Goal: Transaction & Acquisition: Book appointment/travel/reservation

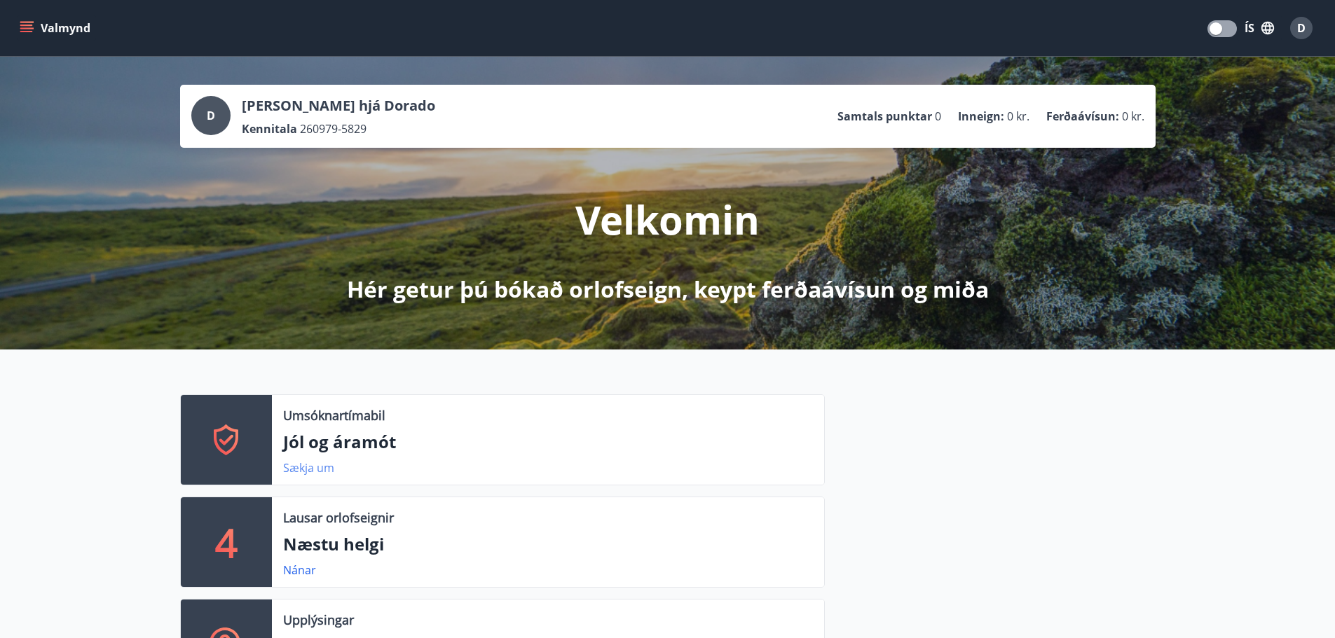
click at [295, 469] on link "Sækja um" at bounding box center [308, 467] width 51 height 15
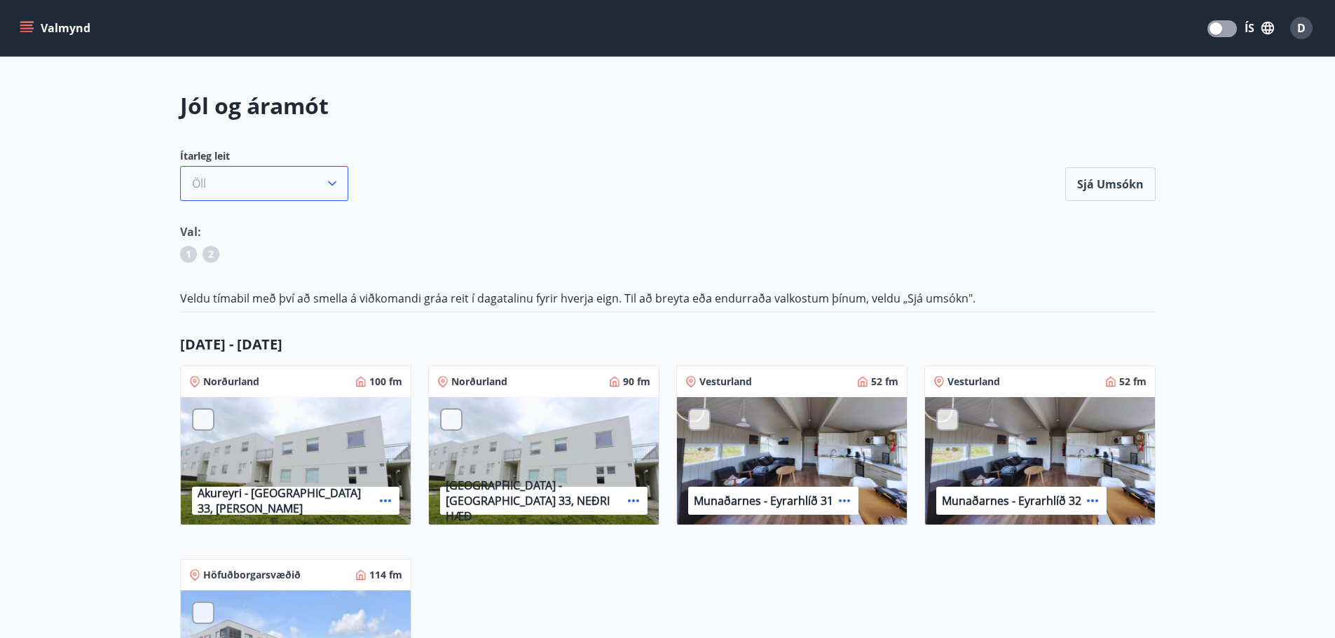
click at [233, 187] on button "Öll" at bounding box center [264, 183] width 168 height 35
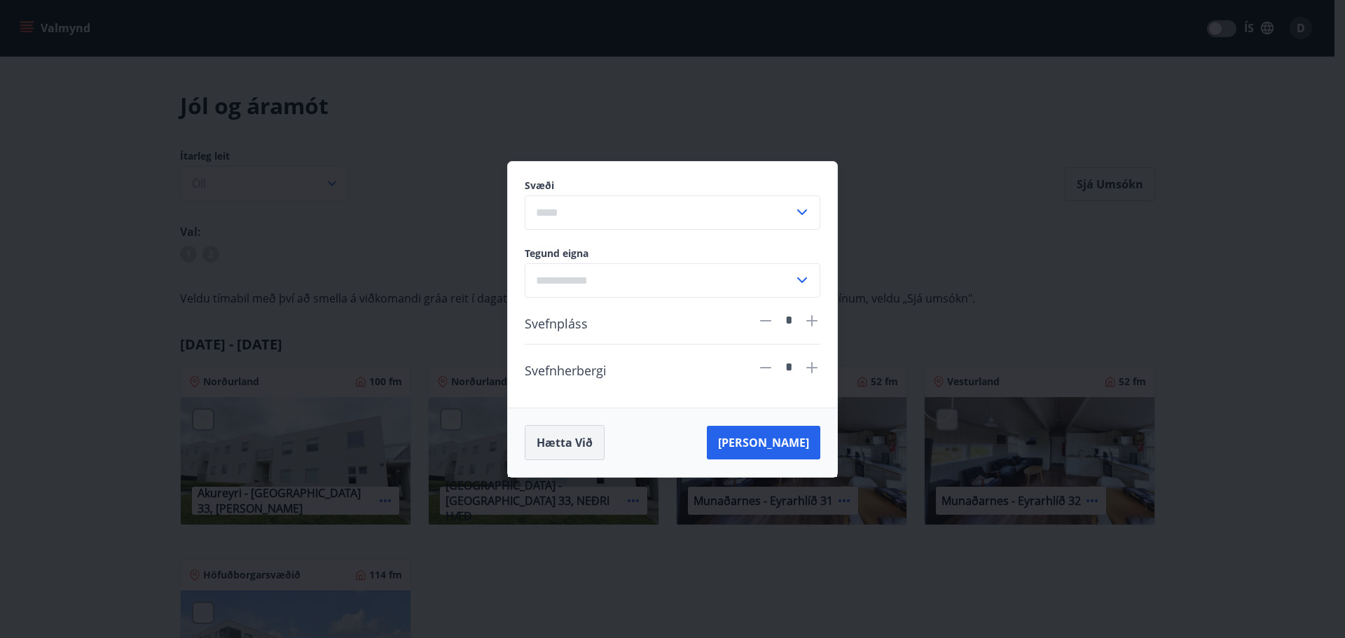
click at [577, 445] on button "Hætta við" at bounding box center [565, 442] width 80 height 35
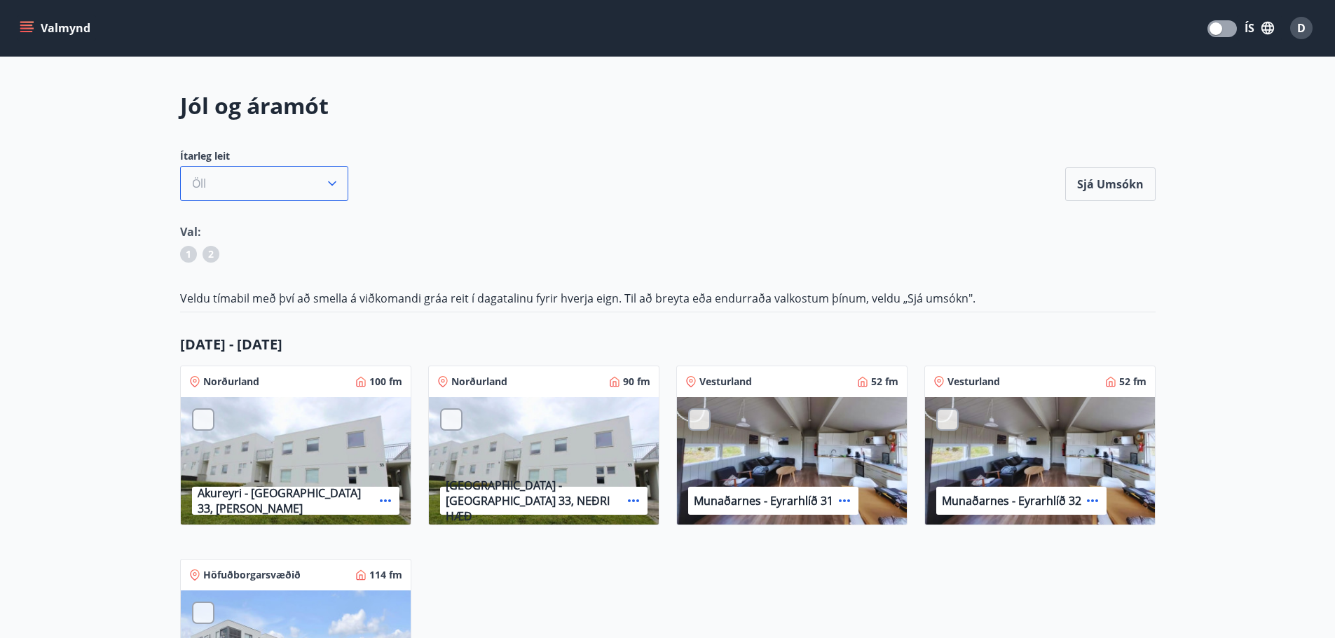
click at [221, 168] on button "Öll" at bounding box center [264, 183] width 168 height 35
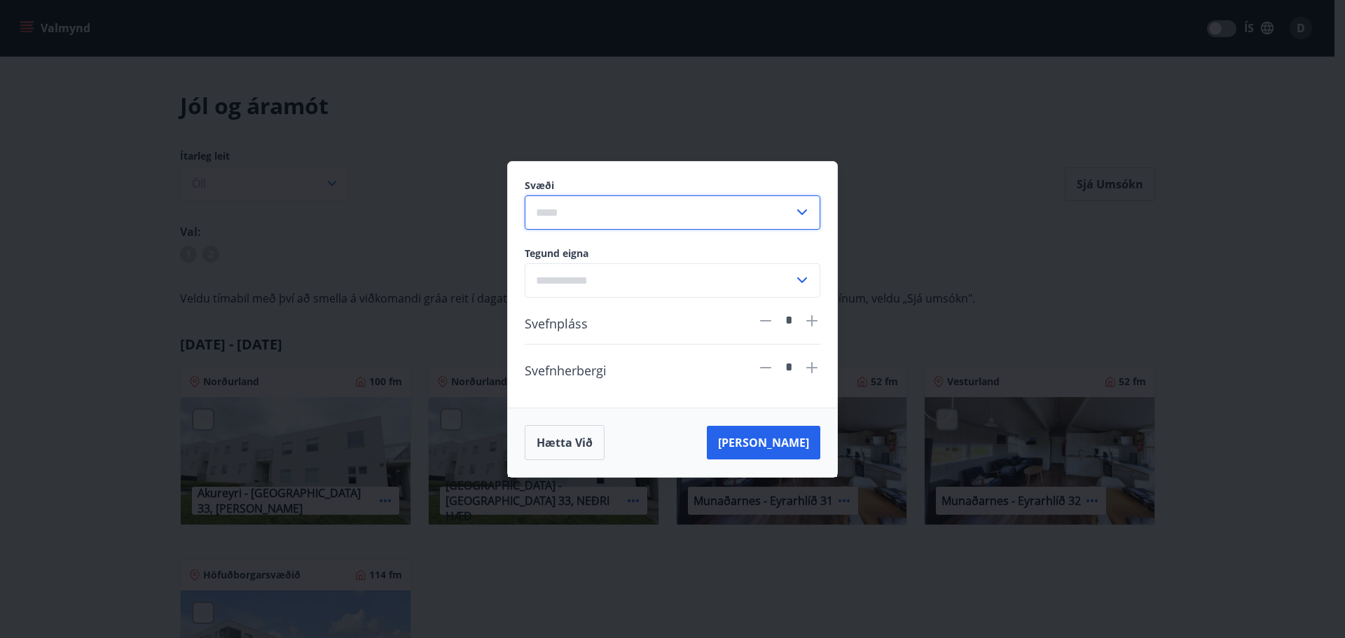
click at [564, 221] on input "text" at bounding box center [659, 212] width 269 height 34
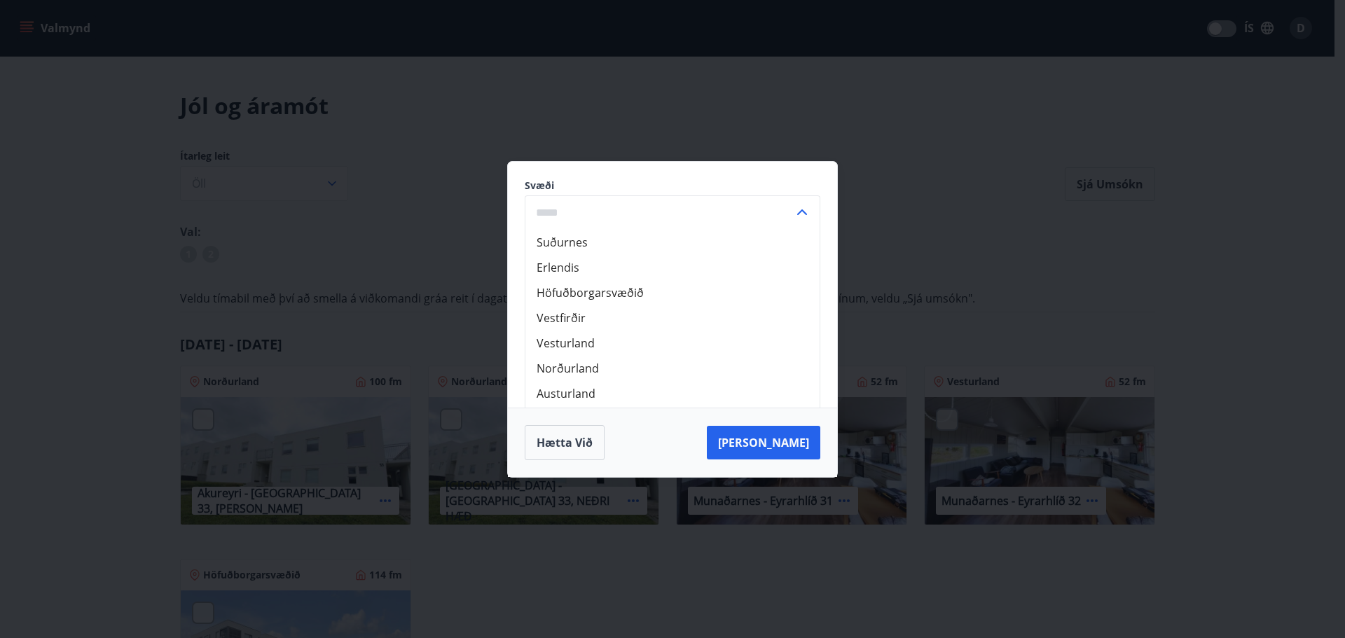
click at [694, 199] on input "text" at bounding box center [659, 212] width 269 height 34
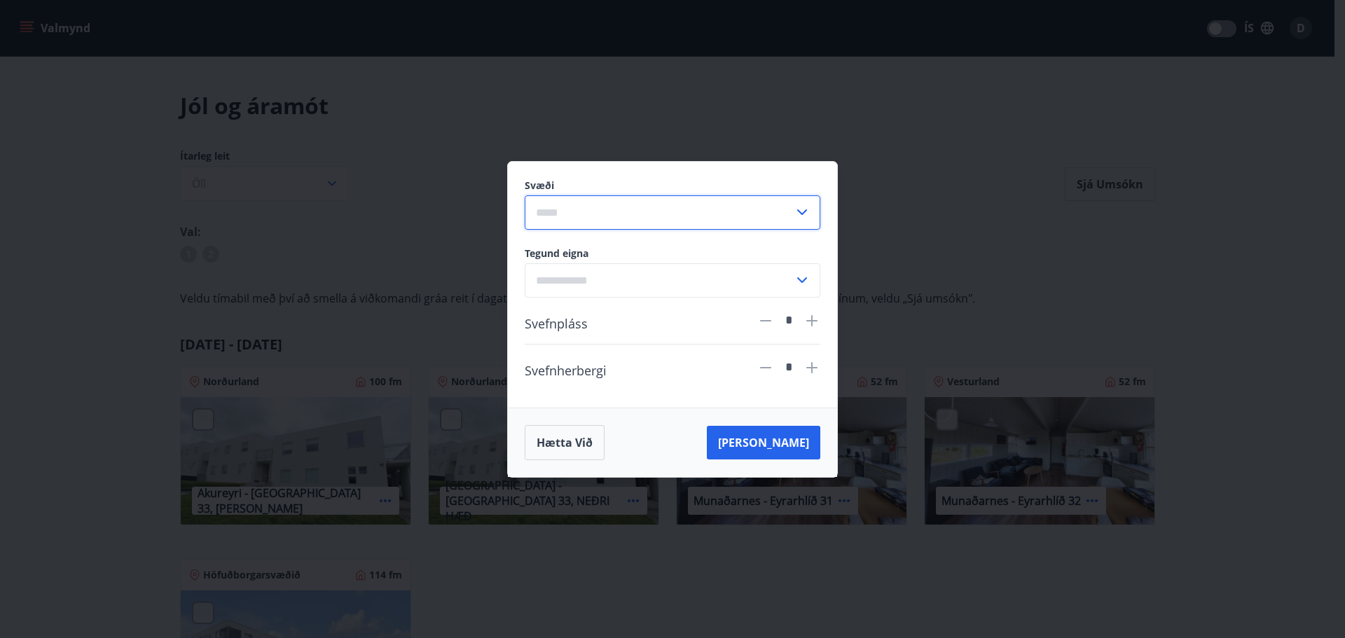
click at [593, 281] on input "text" at bounding box center [659, 280] width 269 height 34
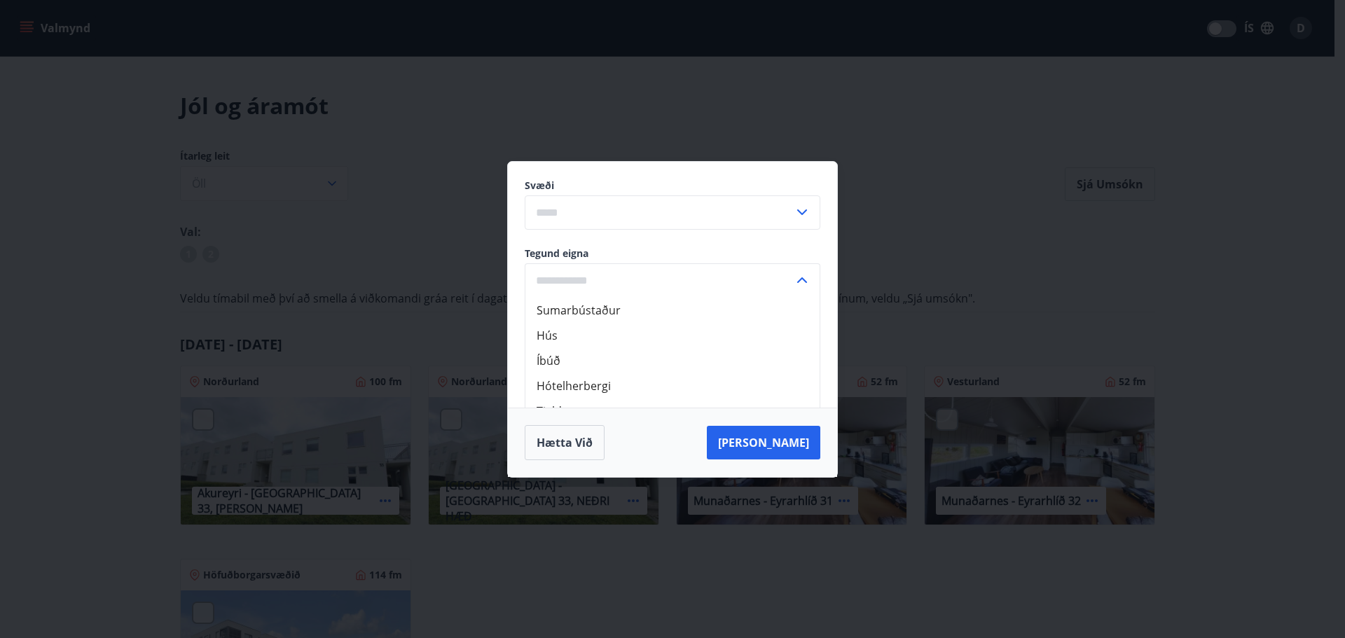
click at [590, 306] on li "Sumarbústaður" at bounding box center [672, 310] width 294 height 25
type input "**********"
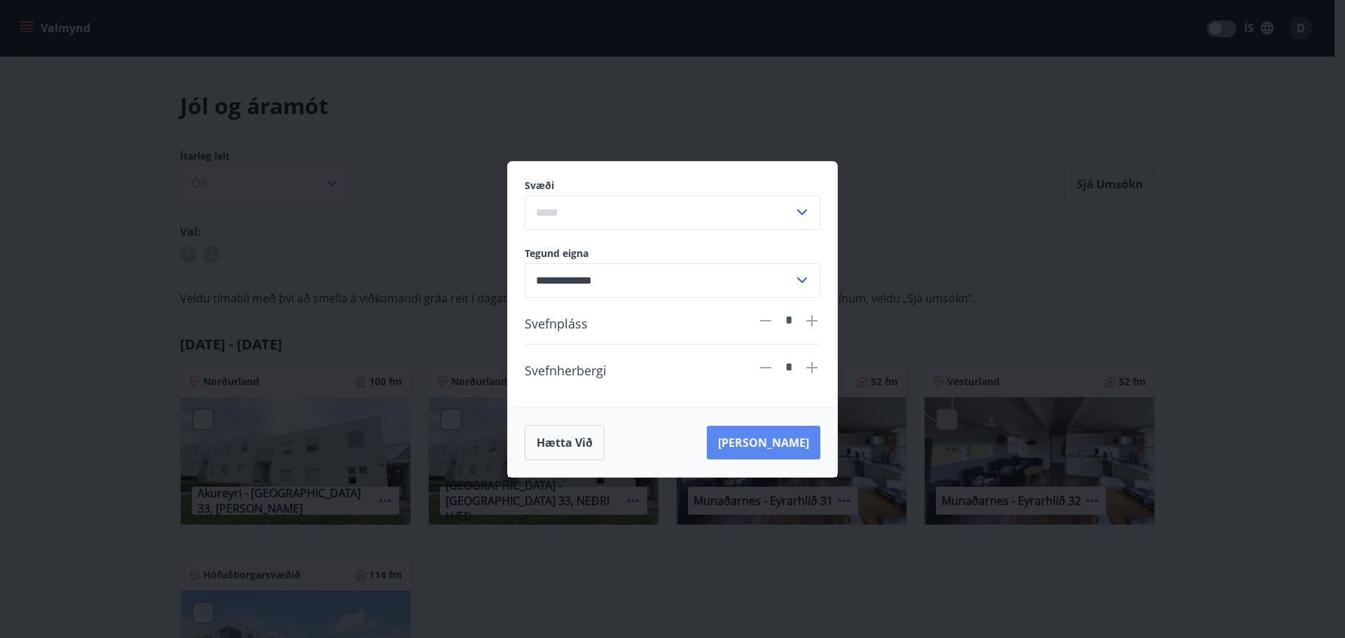
click at [801, 455] on button "Leita" at bounding box center [763, 443] width 113 height 34
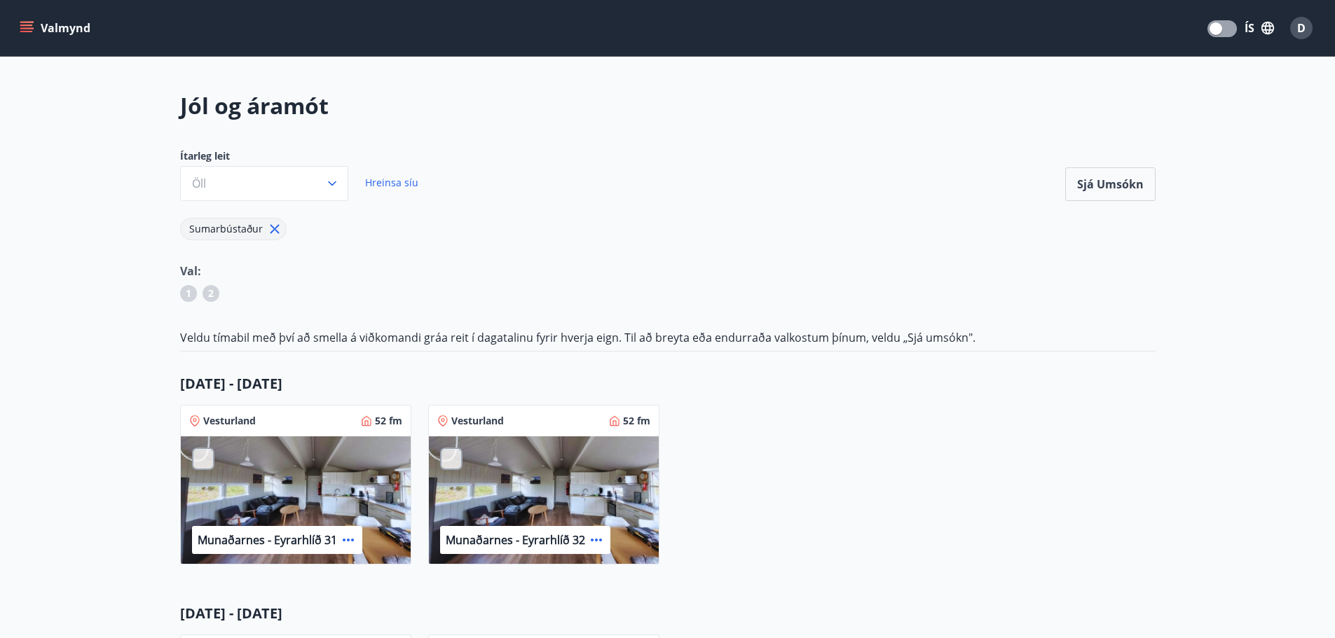
click at [267, 230] on icon at bounding box center [274, 228] width 15 height 15
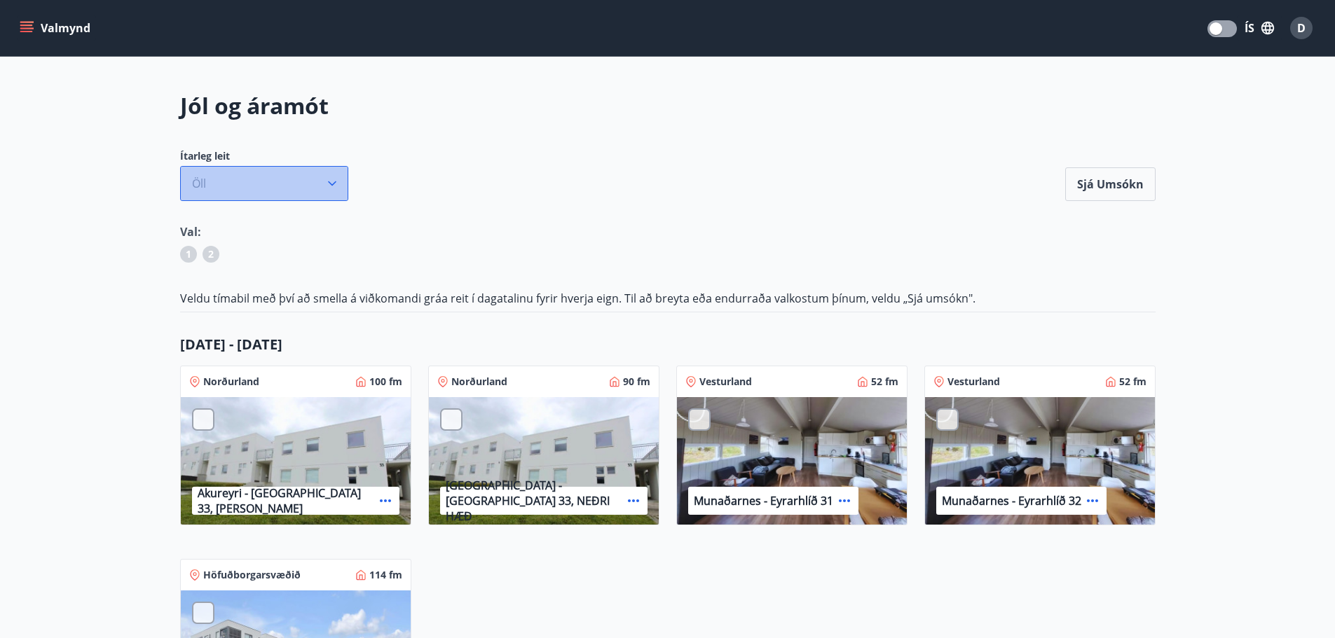
click at [255, 186] on button "Öll" at bounding box center [264, 183] width 168 height 35
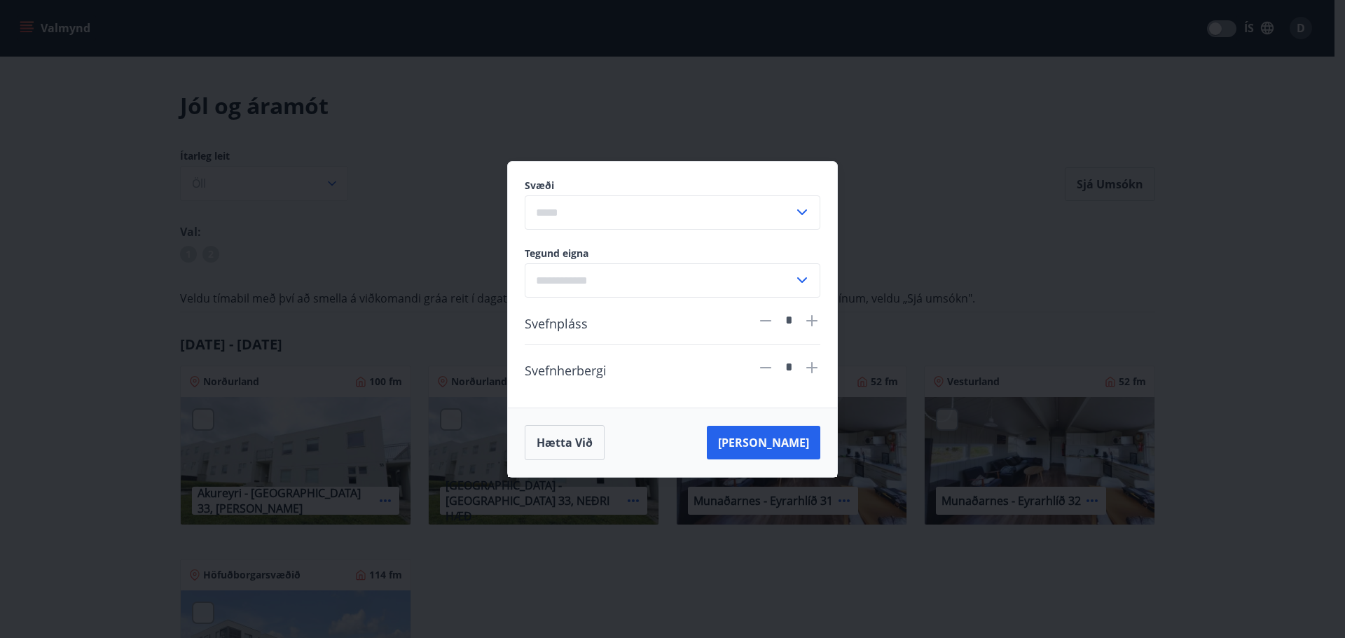
click at [800, 218] on icon at bounding box center [802, 212] width 17 height 17
click at [607, 363] on li "Norðurland" at bounding box center [672, 368] width 294 height 25
type input "**********"
click at [794, 438] on button "Leita" at bounding box center [763, 443] width 113 height 34
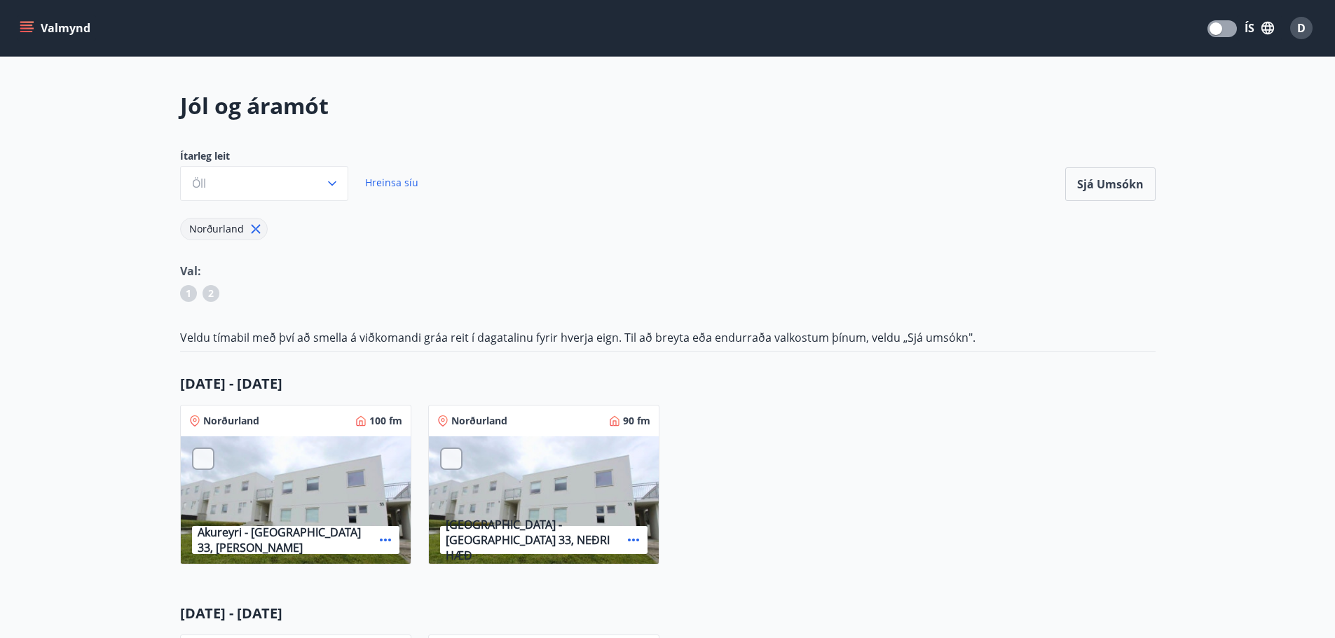
click at [259, 229] on icon at bounding box center [255, 228] width 15 height 15
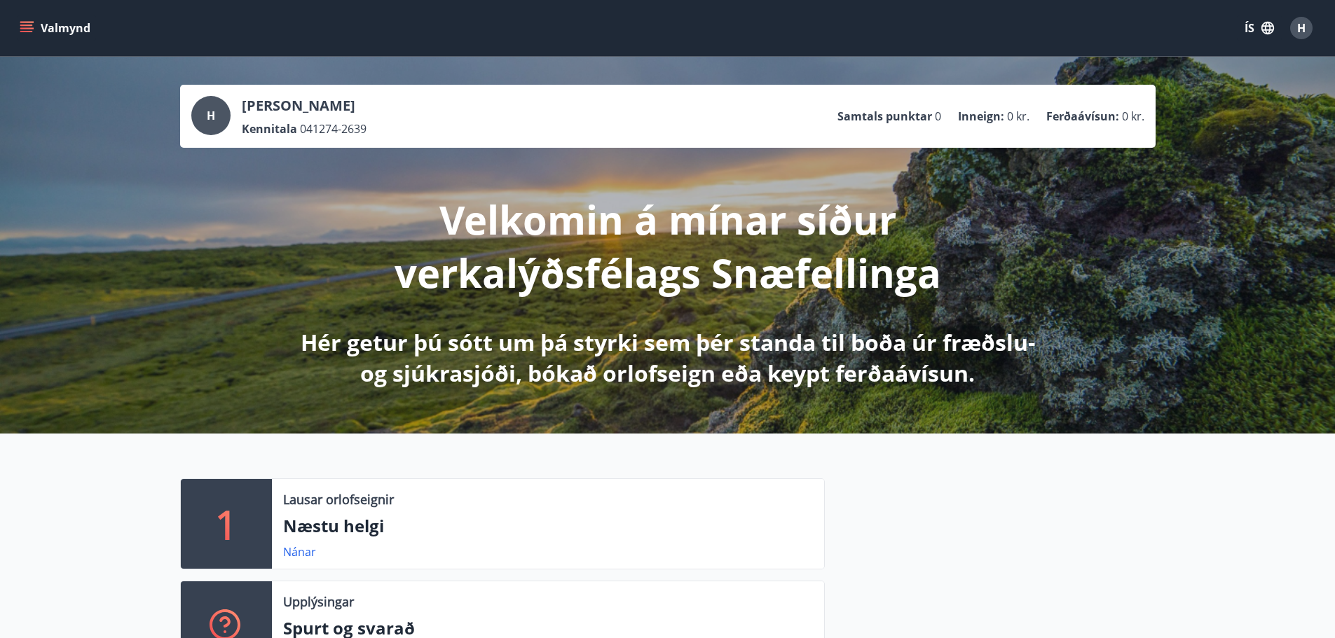
click at [68, 30] on button "Valmynd" at bounding box center [56, 27] width 79 height 25
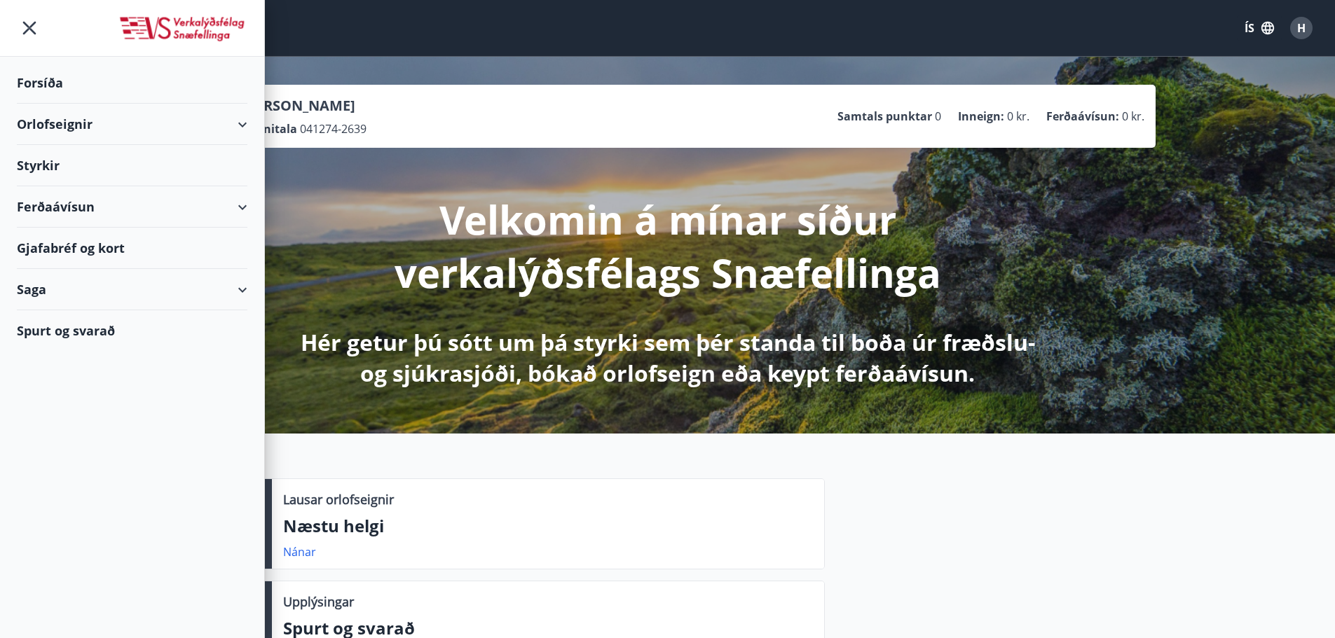
click at [46, 128] on div "Orlofseignir" at bounding box center [132, 124] width 230 height 41
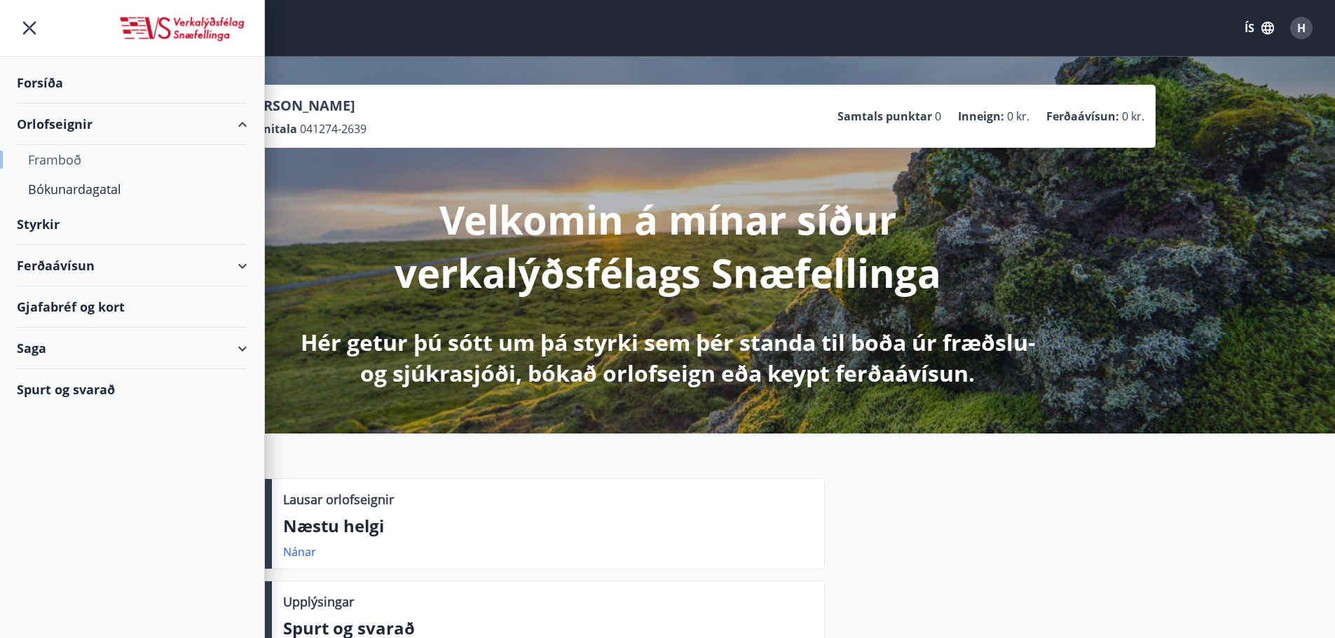
click at [70, 160] on div "Framboð" at bounding box center [132, 159] width 208 height 29
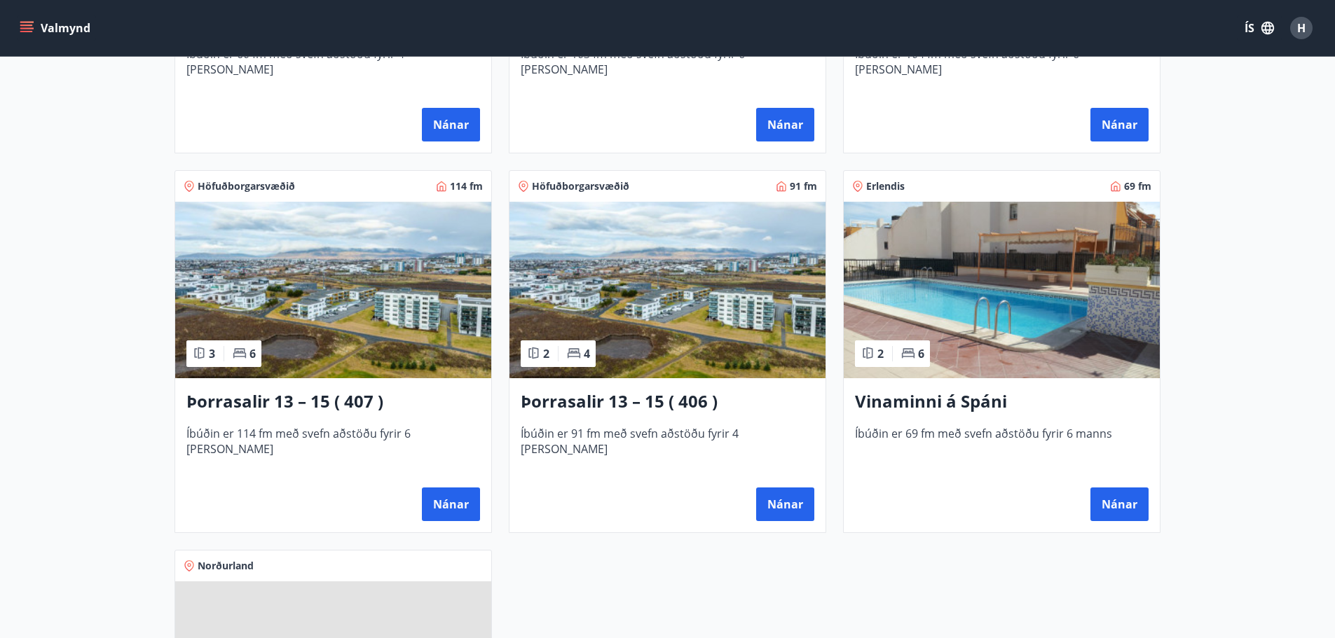
click at [1132, 336] on img at bounding box center [1001, 290] width 316 height 177
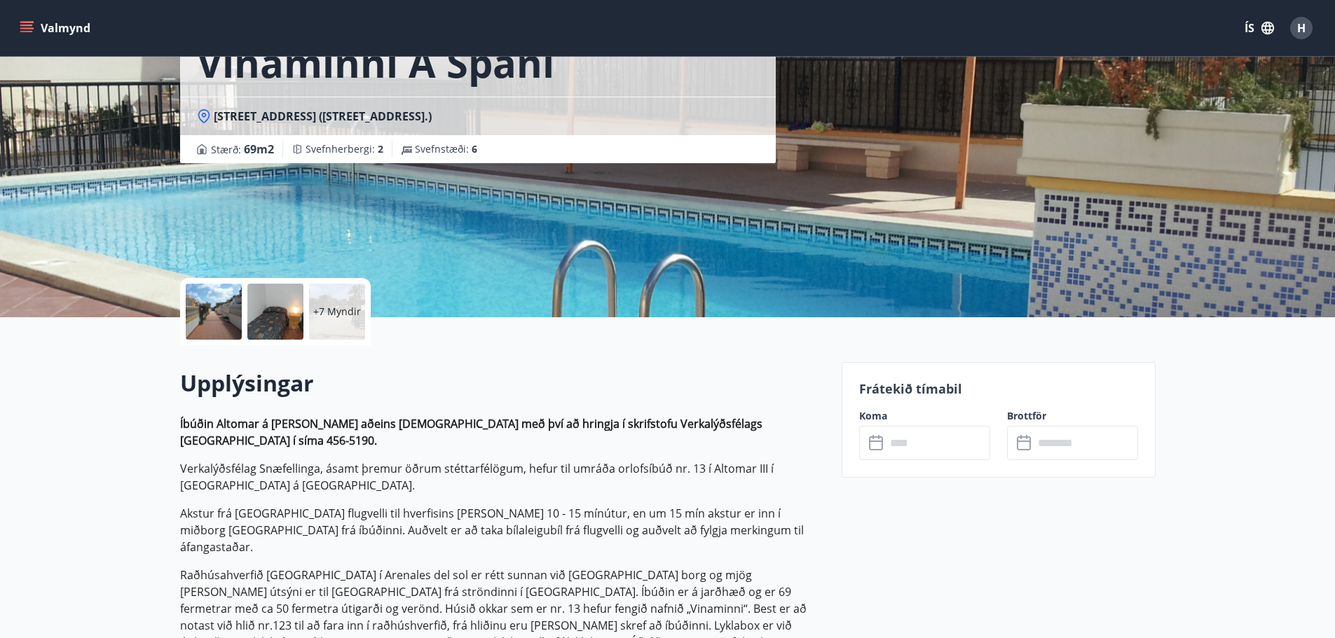
scroll to position [280, 0]
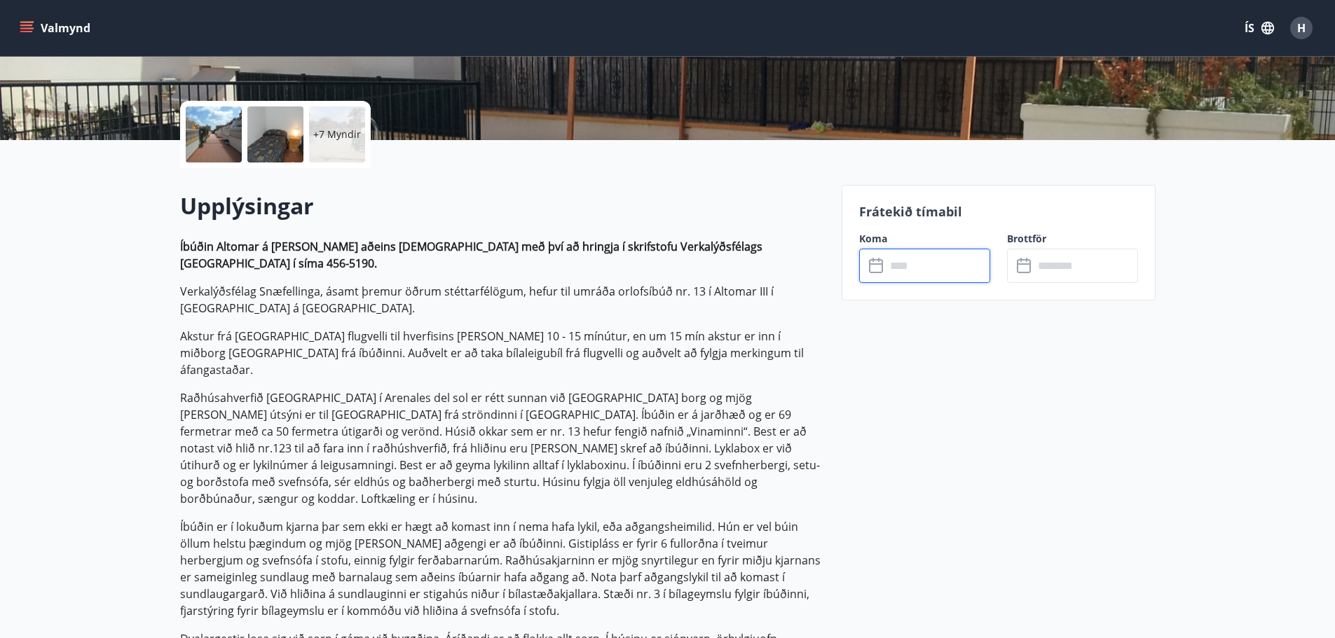
click at [945, 264] on input "text" at bounding box center [938, 266] width 104 height 34
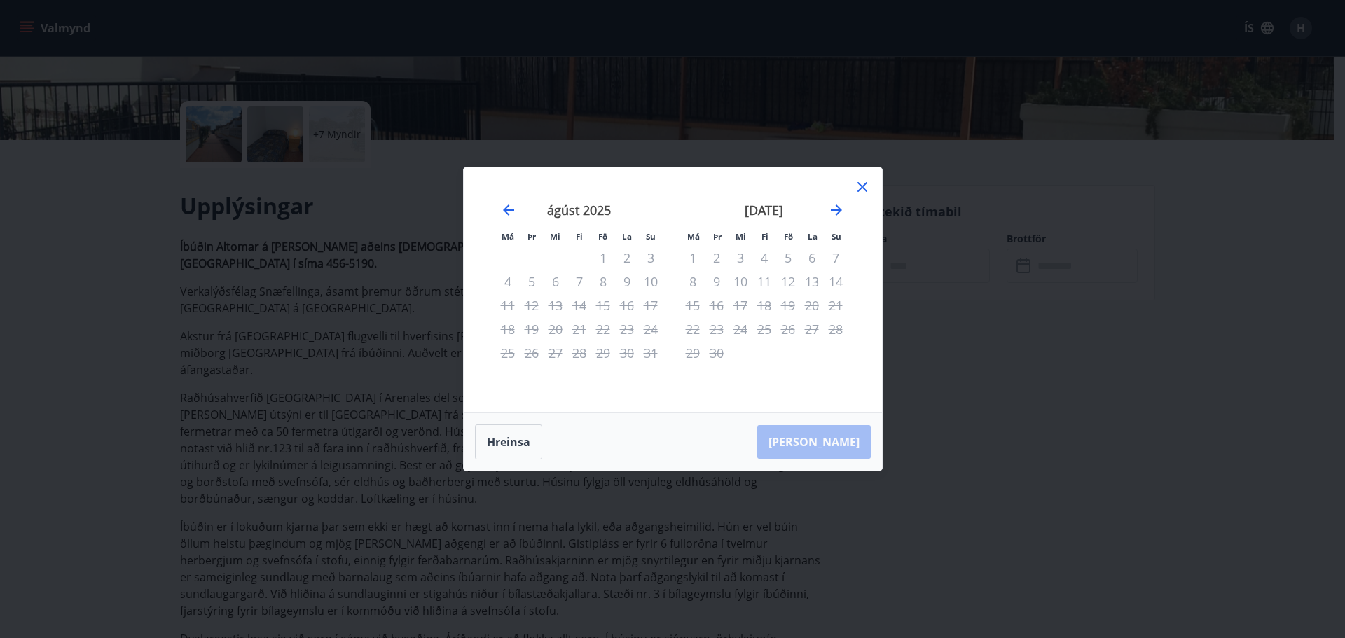
click at [858, 183] on icon at bounding box center [863, 187] width 10 height 10
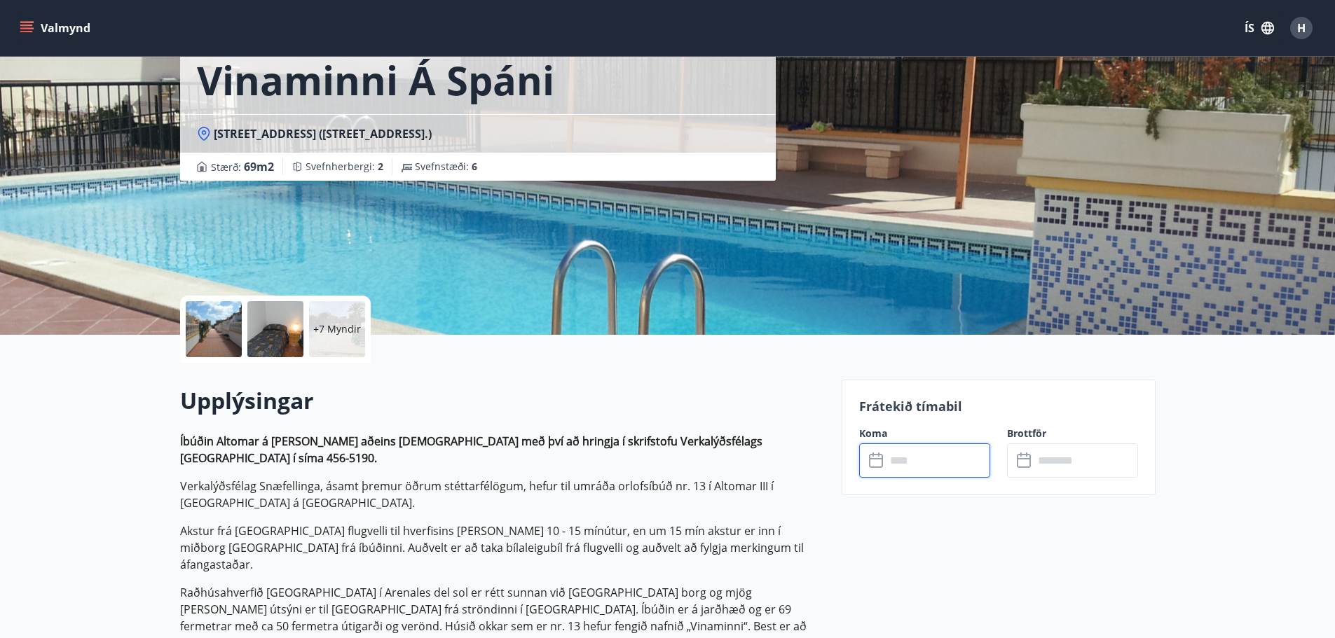
scroll to position [0, 0]
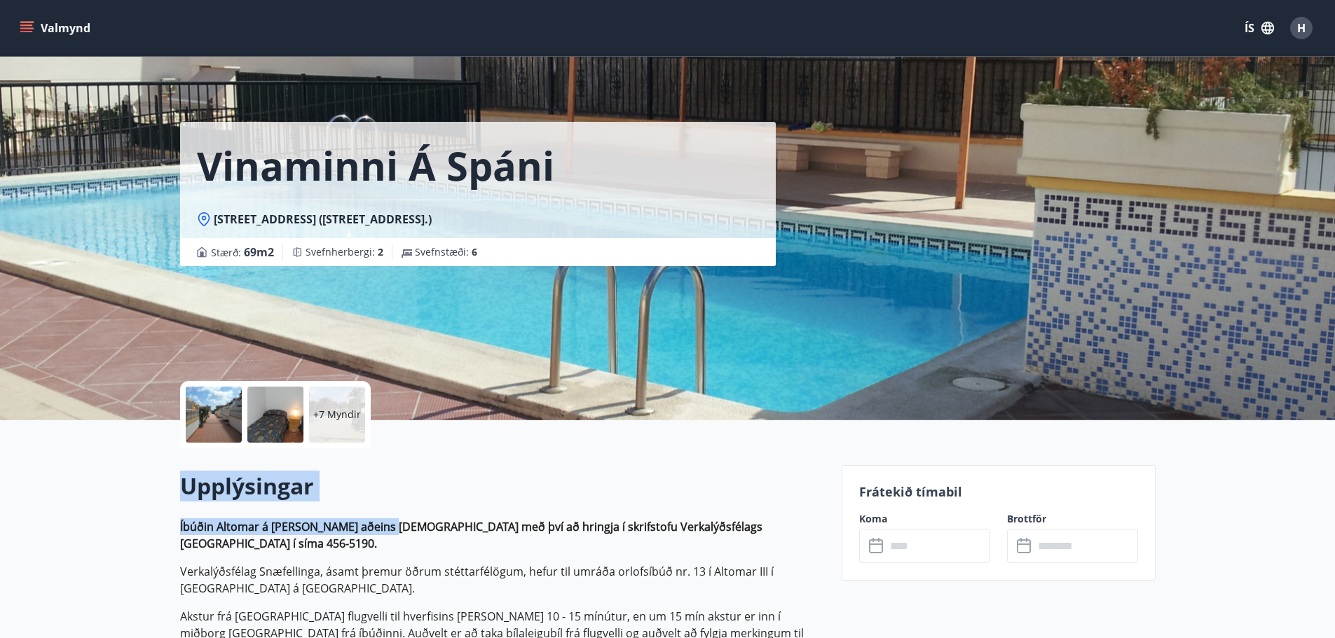
drag, startPoint x: 186, startPoint y: 488, endPoint x: 383, endPoint y: 534, distance: 202.2
click at [383, 535] on p "Íbúðin Altomar á Spáni er aðeins bókanleg með því að hringja í skrifstofu Verka…" at bounding box center [502, 535] width 645 height 34
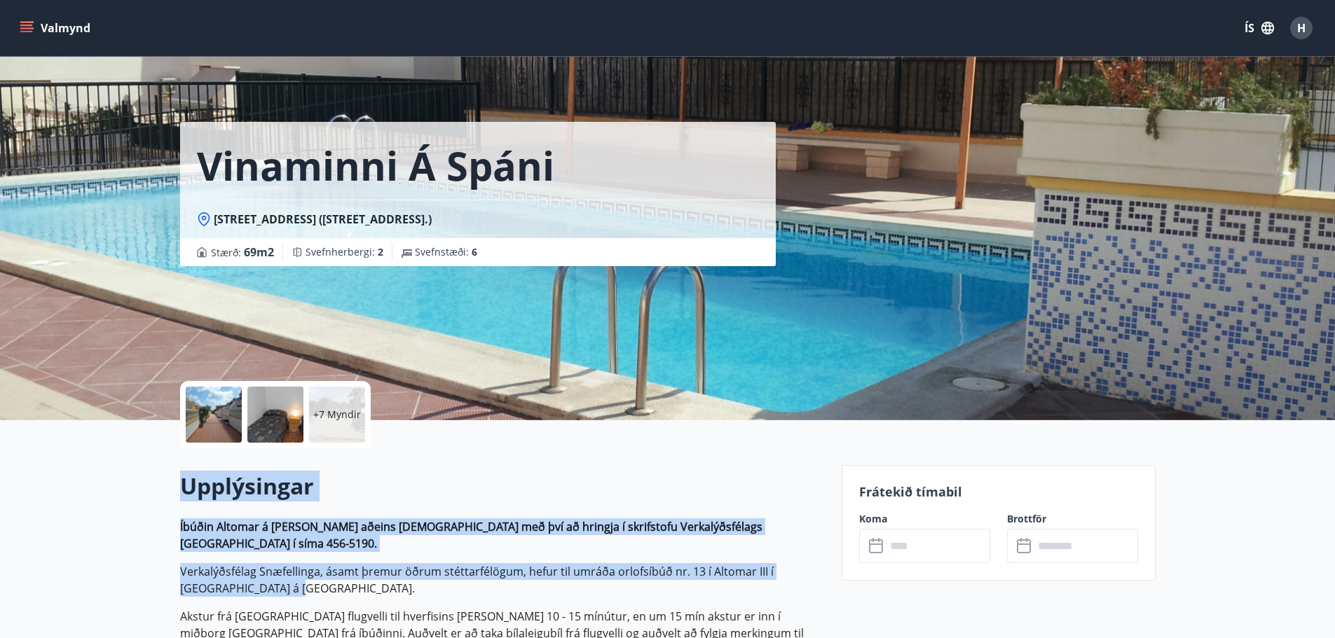
drag, startPoint x: 181, startPoint y: 485, endPoint x: 796, endPoint y: 574, distance: 621.5
click at [563, 563] on p "Verkalýðsfélag Snæfellinga, ásamt þremur öðrum stéttarfélögum, hefur til umráða…" at bounding box center [502, 580] width 645 height 34
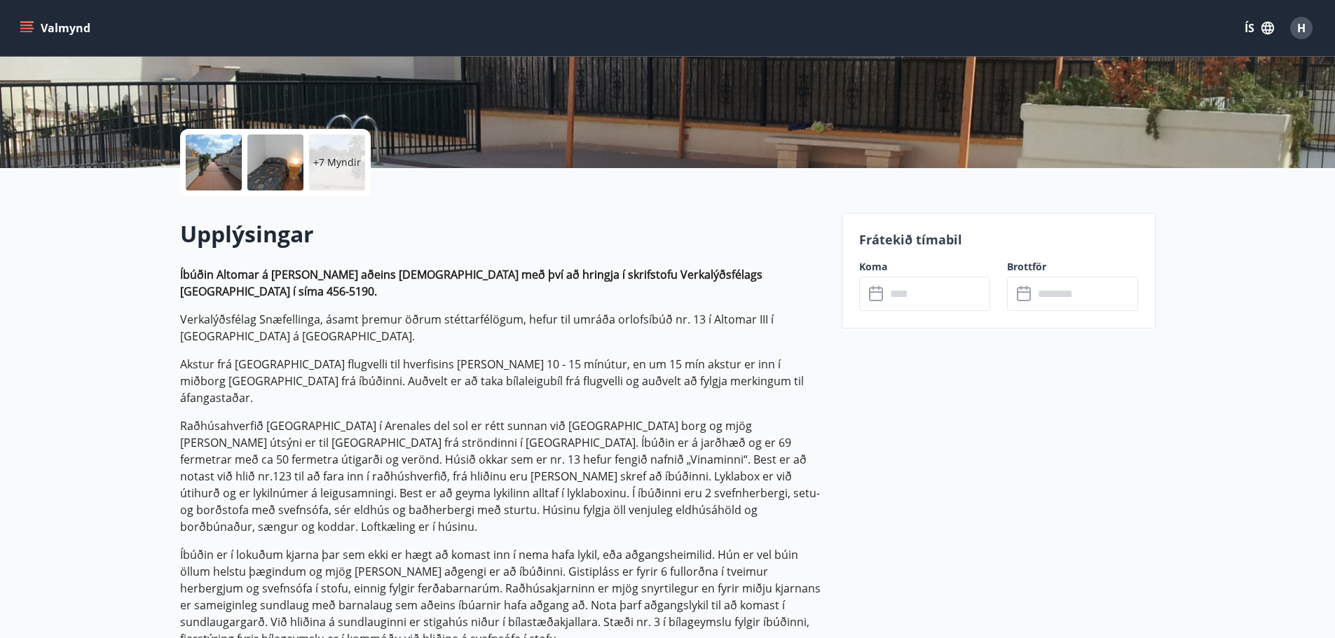
scroll to position [70, 0]
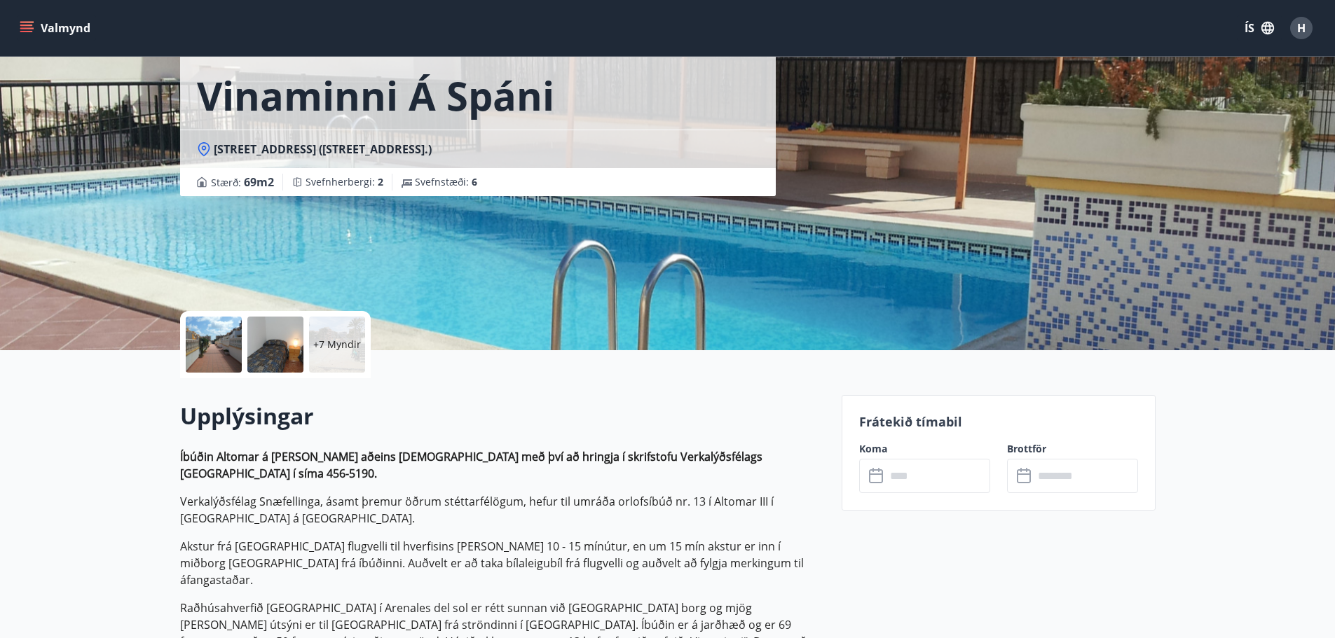
click at [183, 458] on strong "Íbúðin Altomar á Spáni er aðeins bókanleg með því að hringja í skrifstofu Verka…" at bounding box center [471, 465] width 582 height 32
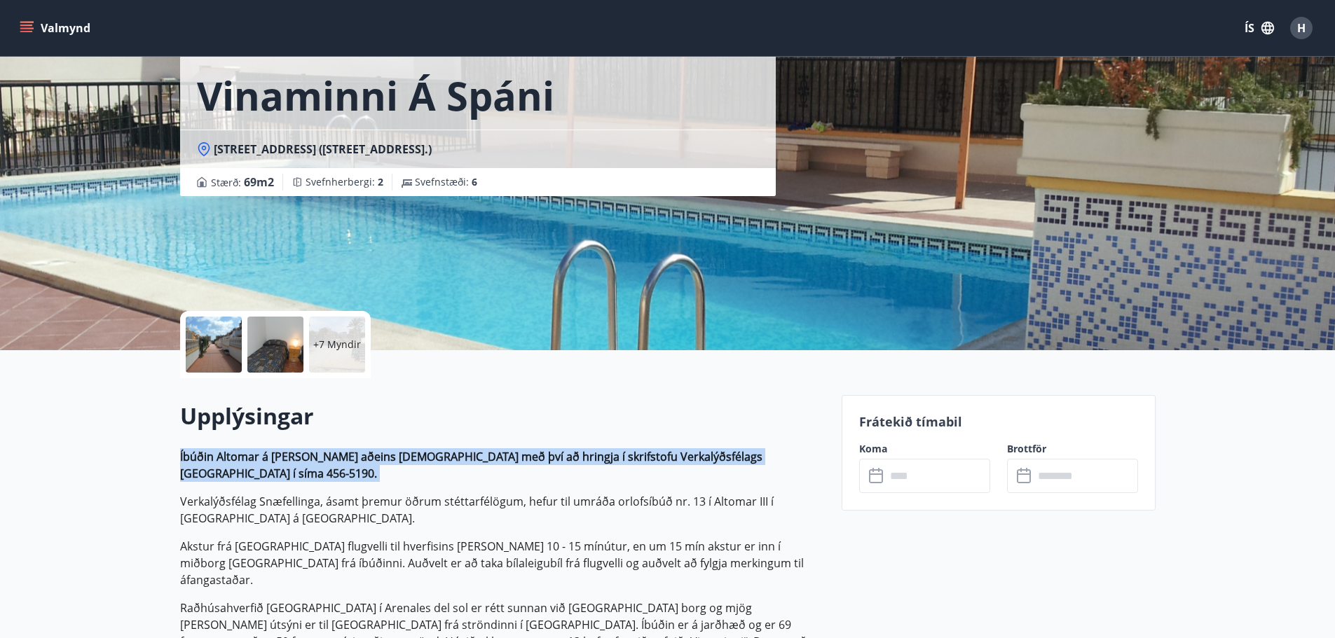
click at [183, 458] on strong "Íbúðin Altomar á Spáni er aðeins bókanleg með því að hringja í skrifstofu Verka…" at bounding box center [471, 465] width 582 height 32
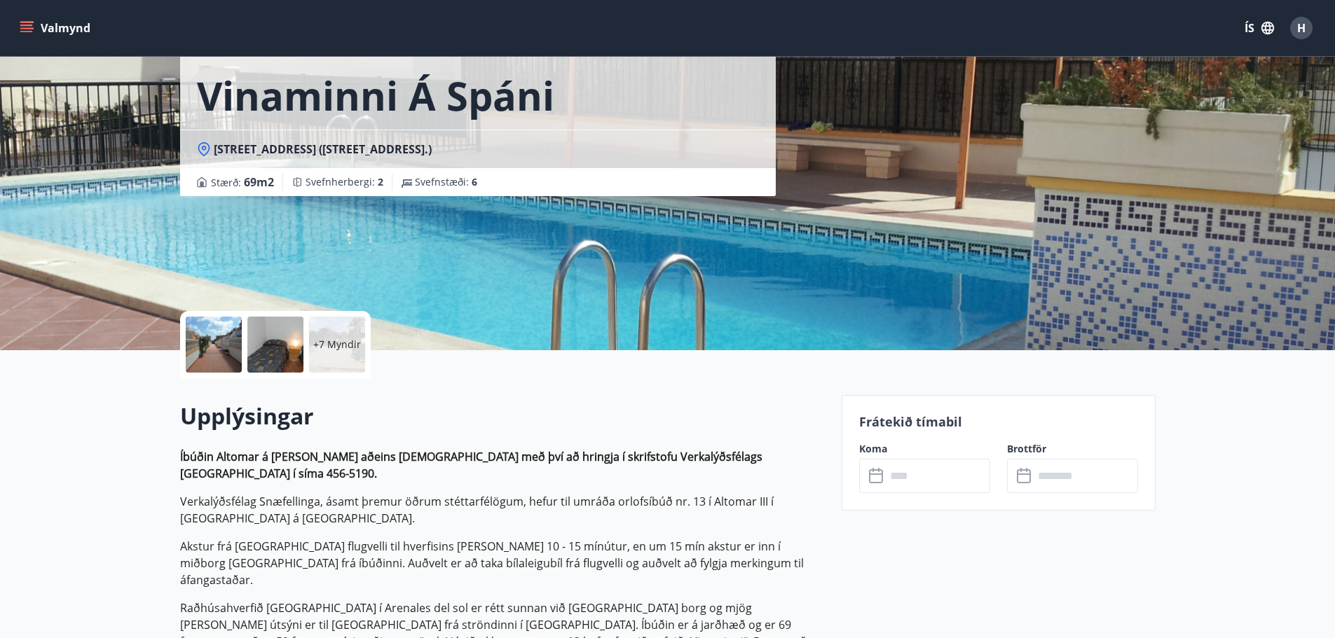
click at [614, 507] on p "Verkalýðsfélag Snæfellinga, ásamt þremur öðrum stéttarfélögum, hefur til umráða…" at bounding box center [502, 510] width 645 height 34
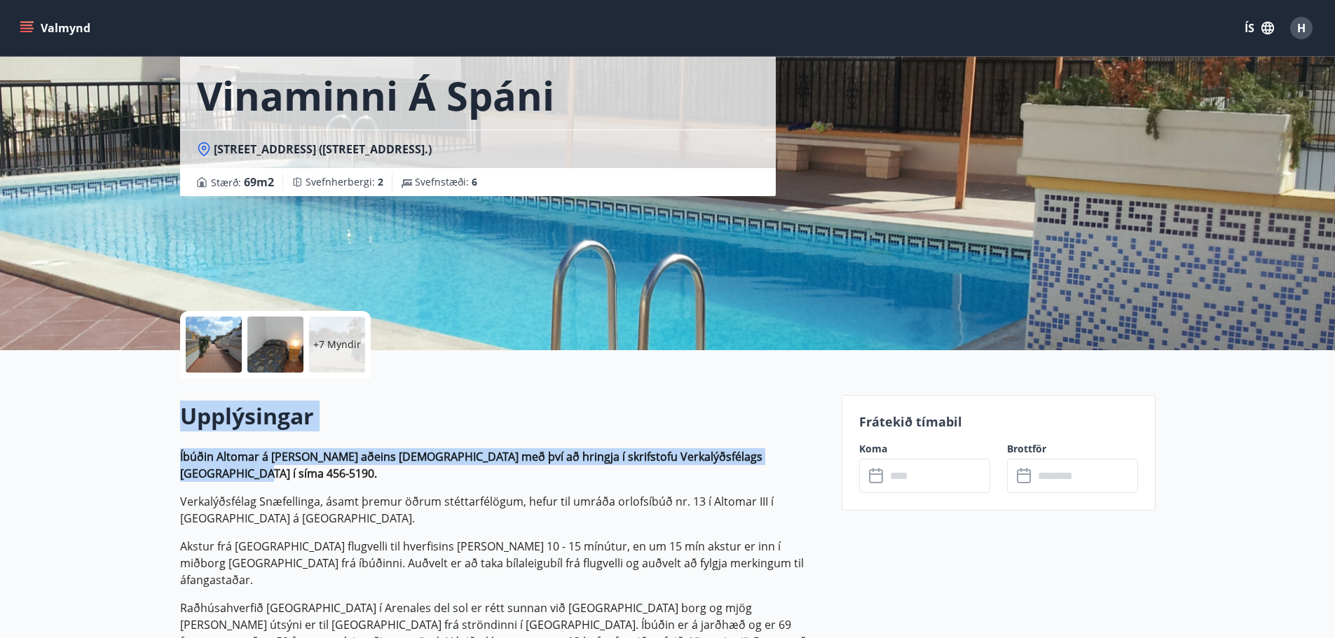
drag, startPoint x: 793, startPoint y: 456, endPoint x: 179, endPoint y: 411, distance: 615.4
click at [181, 411] on h2 "Upplýsingar" at bounding box center [502, 416] width 645 height 31
click at [184, 415] on h2 "Upplýsingar" at bounding box center [502, 416] width 645 height 31
drag, startPoint x: 184, startPoint y: 416, endPoint x: 801, endPoint y: 455, distance: 619.1
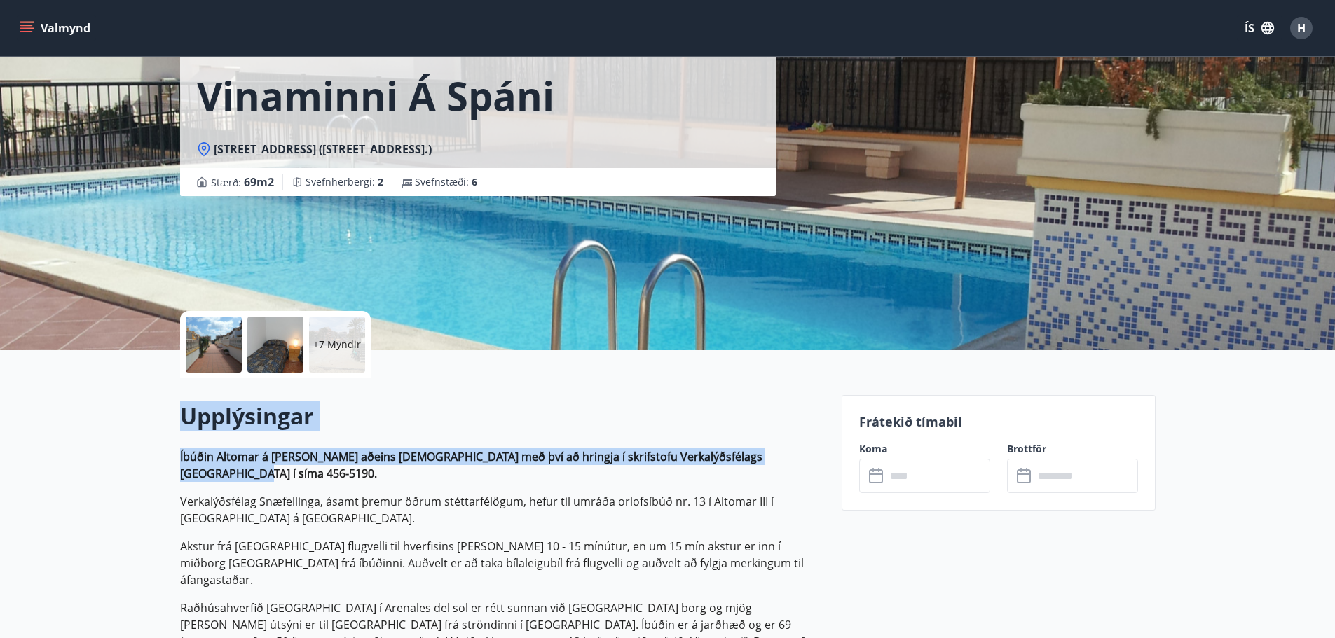
click at [806, 451] on p "Íbúðin Altomar á Spáni er aðeins bókanleg með því að hringja í skrifstofu Verka…" at bounding box center [502, 465] width 645 height 34
drag, startPoint x: 798, startPoint y: 453, endPoint x: 179, endPoint y: 411, distance: 620.0
click at [218, 414] on h2 "Upplýsingar" at bounding box center [502, 416] width 645 height 31
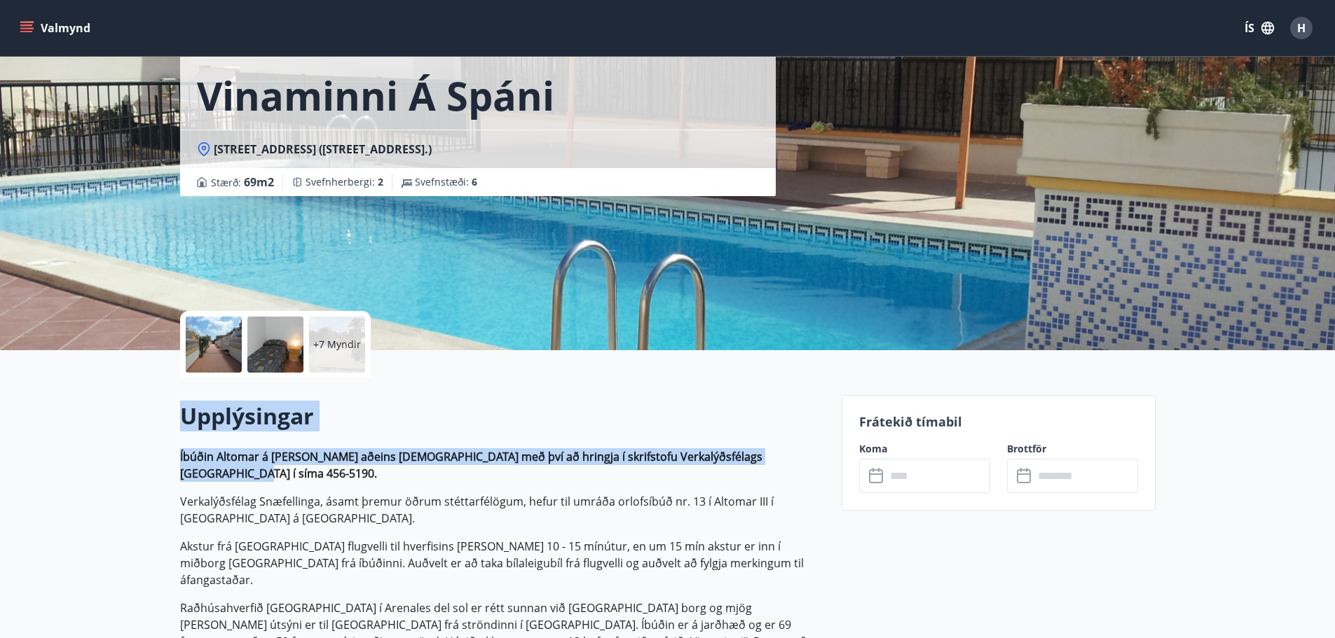
drag, startPoint x: 179, startPoint y: 414, endPoint x: 806, endPoint y: 448, distance: 627.3
click at [802, 451] on p "Íbúðin Altomar á Spáni er aðeins bókanleg með því að hringja í skrifstofu Verka…" at bounding box center [502, 465] width 645 height 34
drag, startPoint x: 793, startPoint y: 454, endPoint x: 179, endPoint y: 408, distance: 615.4
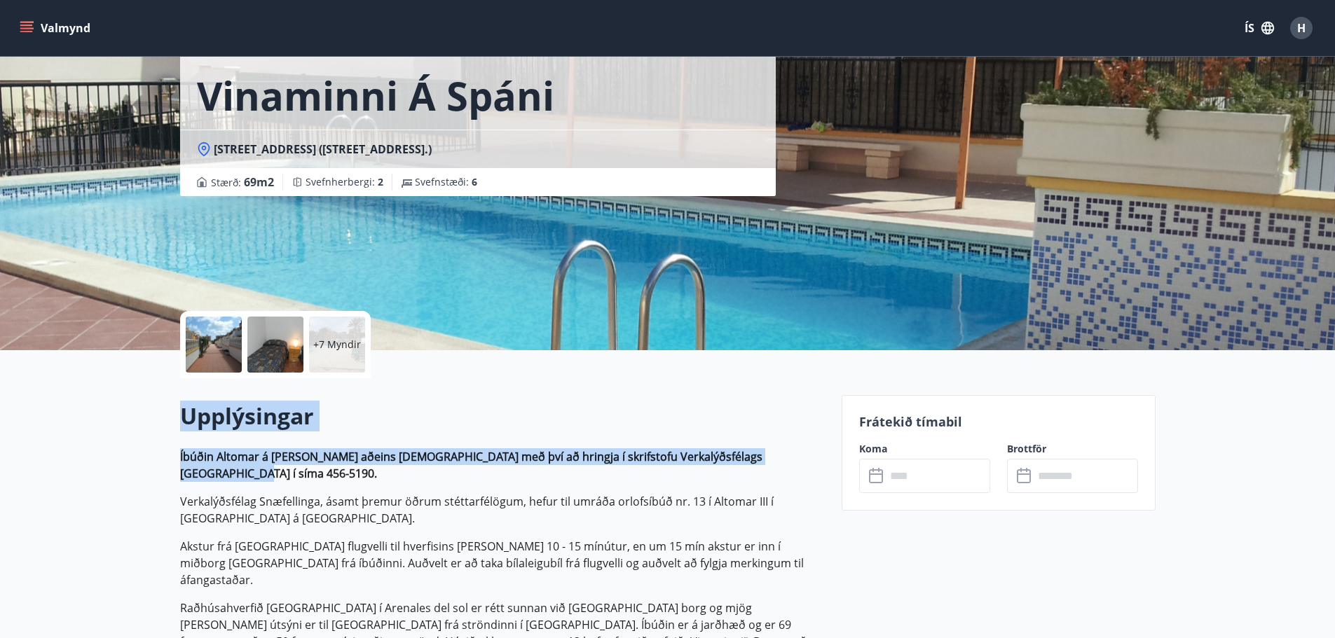
drag, startPoint x: 801, startPoint y: 455, endPoint x: 154, endPoint y: 421, distance: 647.5
click at [223, 430] on h2 "Upplýsingar" at bounding box center [502, 416] width 645 height 31
drag, startPoint x: 182, startPoint y: 413, endPoint x: 797, endPoint y: 450, distance: 616.2
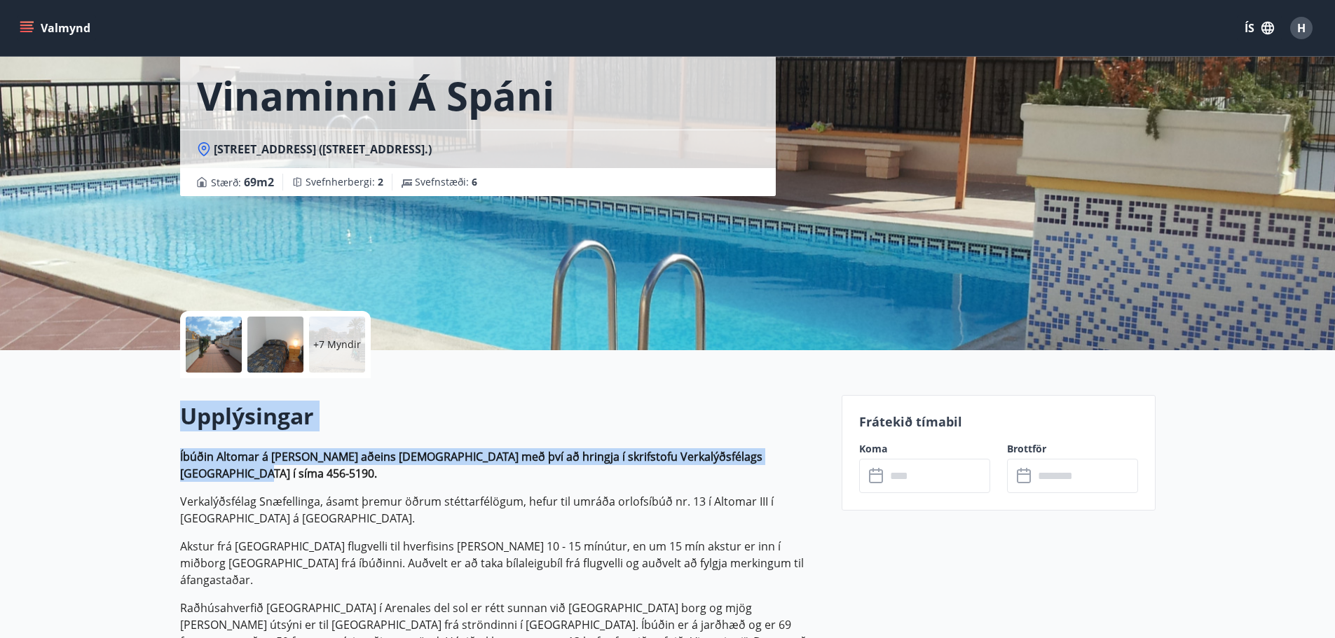
click at [762, 462] on strong "Íbúðin Altomar á Spáni er aðeins bókanleg með því að hringja í skrifstofu Verka…" at bounding box center [471, 465] width 582 height 32
drag, startPoint x: 802, startPoint y: 458, endPoint x: 186, endPoint y: 420, distance: 617.0
click at [186, 418] on h2 "Upplýsingar" at bounding box center [502, 416] width 645 height 31
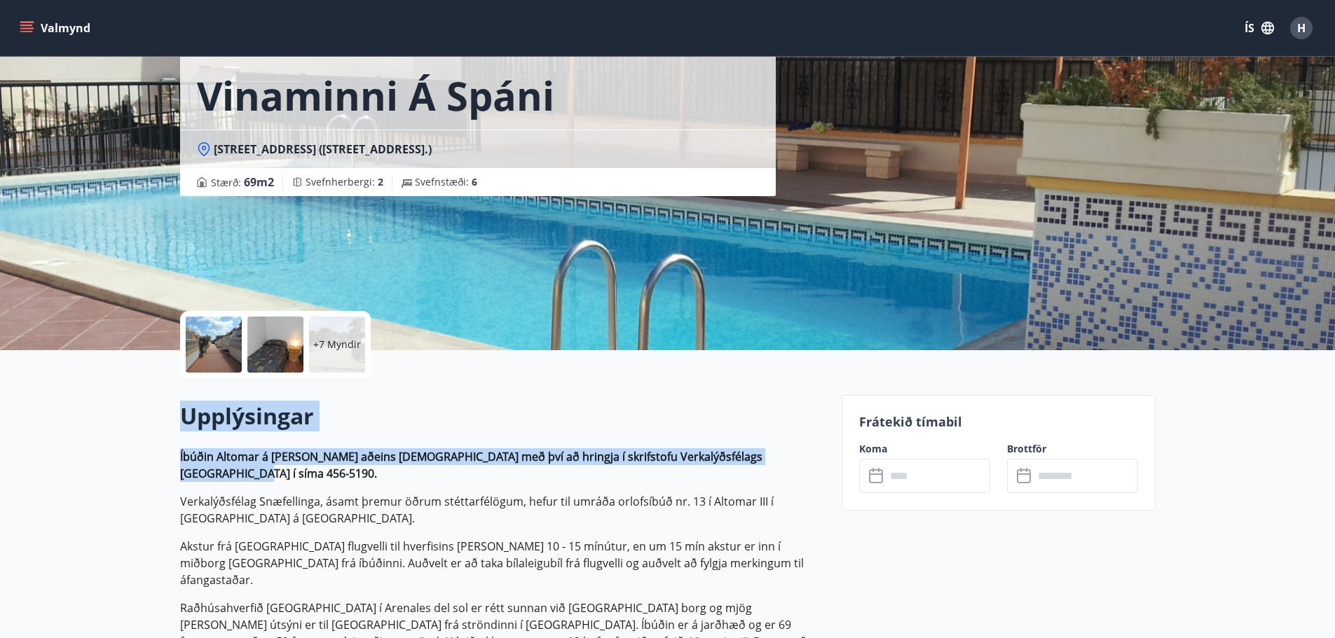
drag, startPoint x: 181, startPoint y: 411, endPoint x: 815, endPoint y: 455, distance: 635.6
click at [799, 455] on p "Íbúðin Altomar á Spáni er aðeins bókanleg með því að hringja í skrifstofu Verka…" at bounding box center [502, 465] width 645 height 34
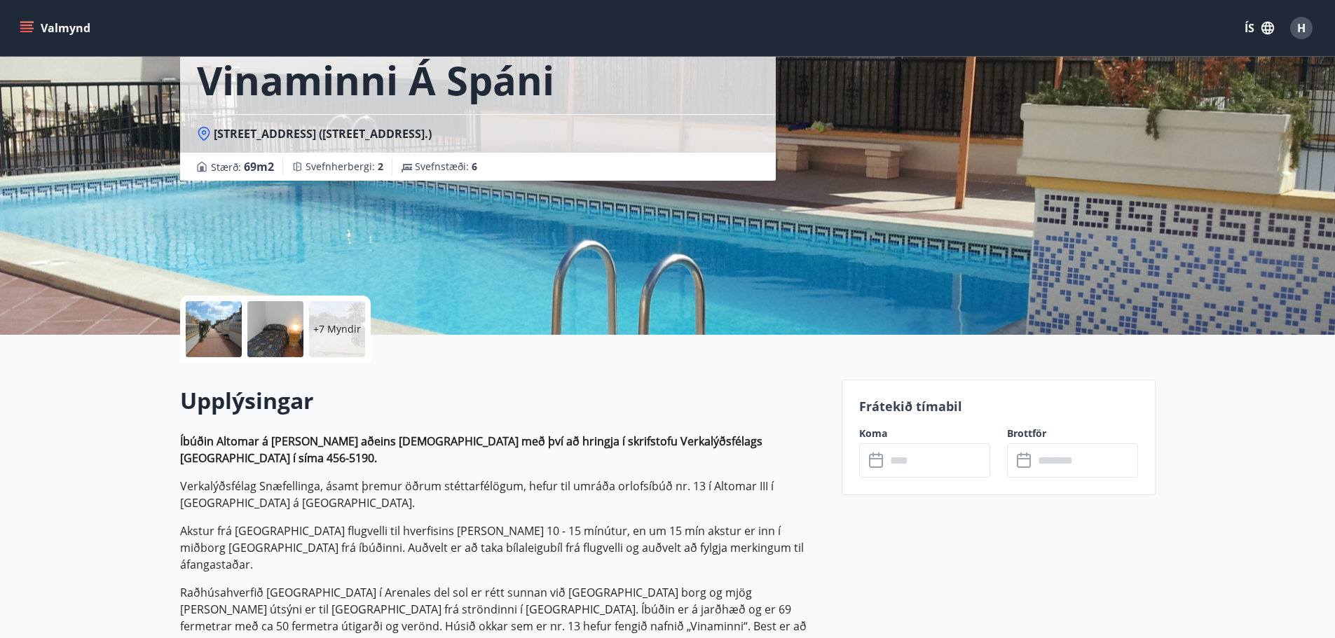
scroll to position [0, 0]
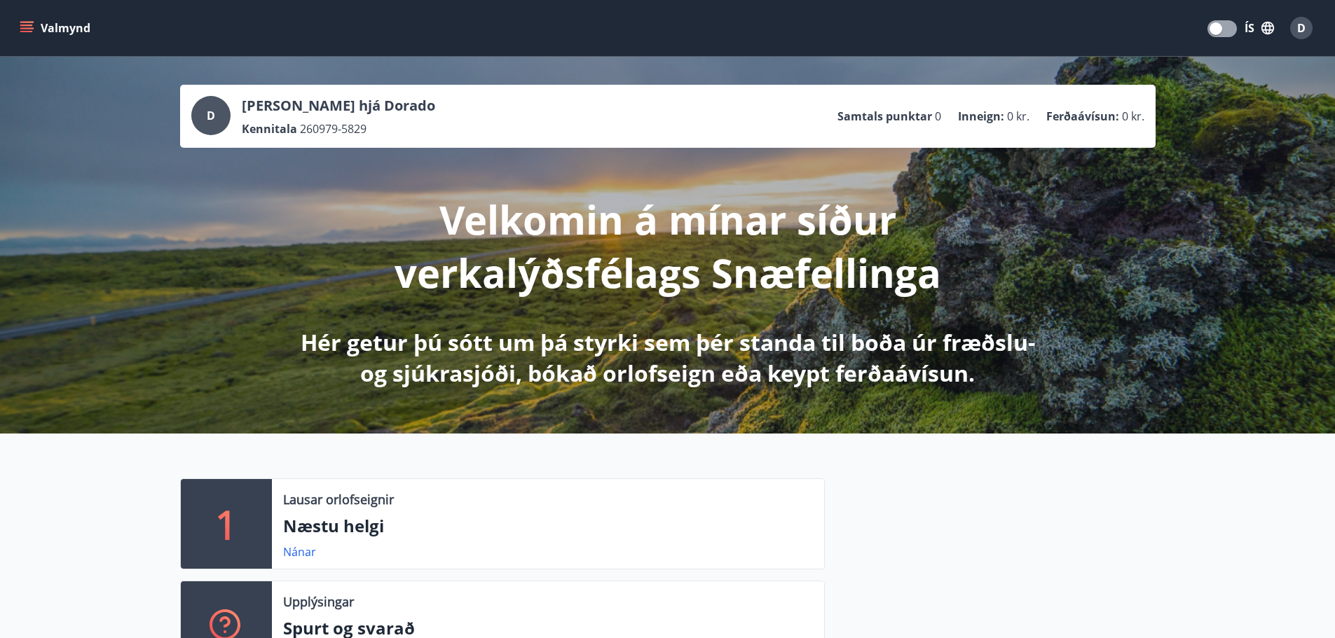
click at [64, 24] on button "Valmynd" at bounding box center [56, 27] width 79 height 25
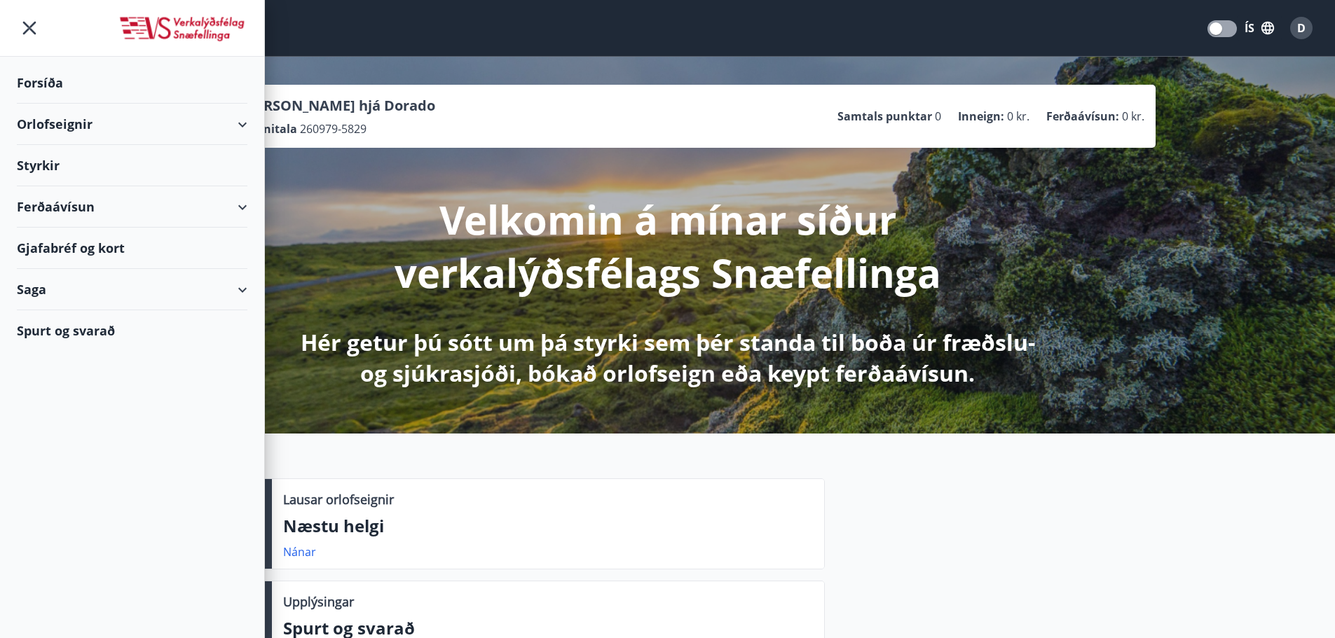
click at [62, 125] on div "Orlofseignir" at bounding box center [132, 124] width 230 height 41
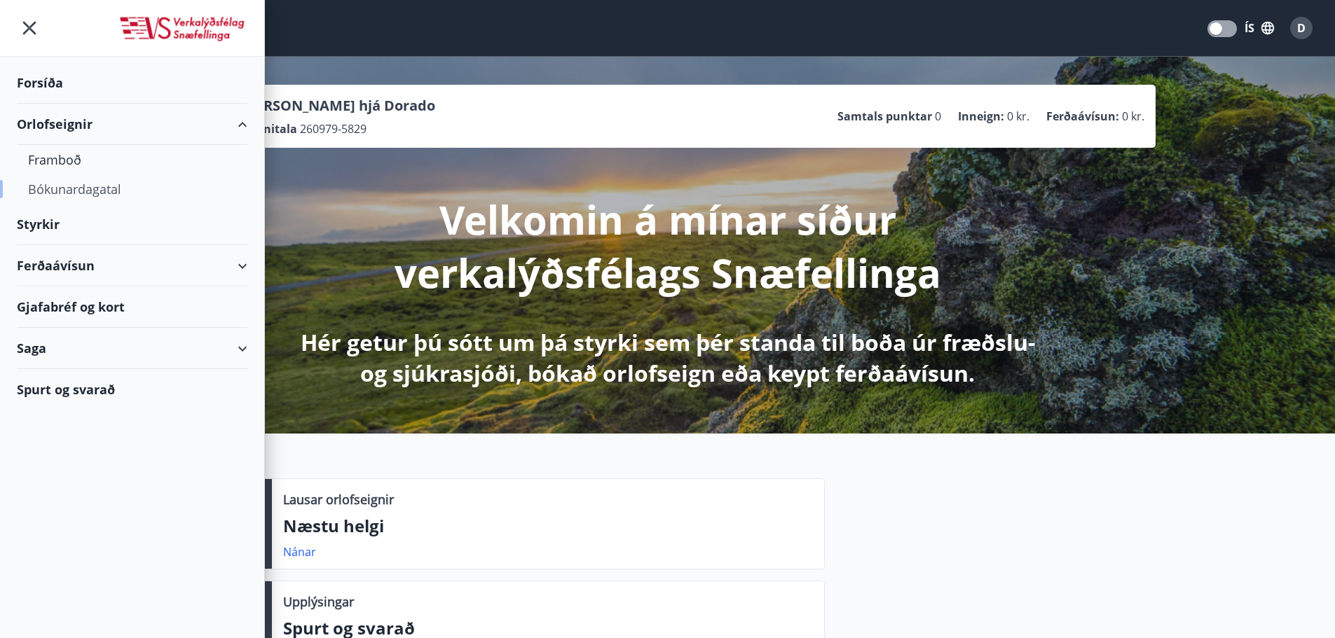
click at [49, 194] on div "Bókunardagatal" at bounding box center [132, 188] width 208 height 29
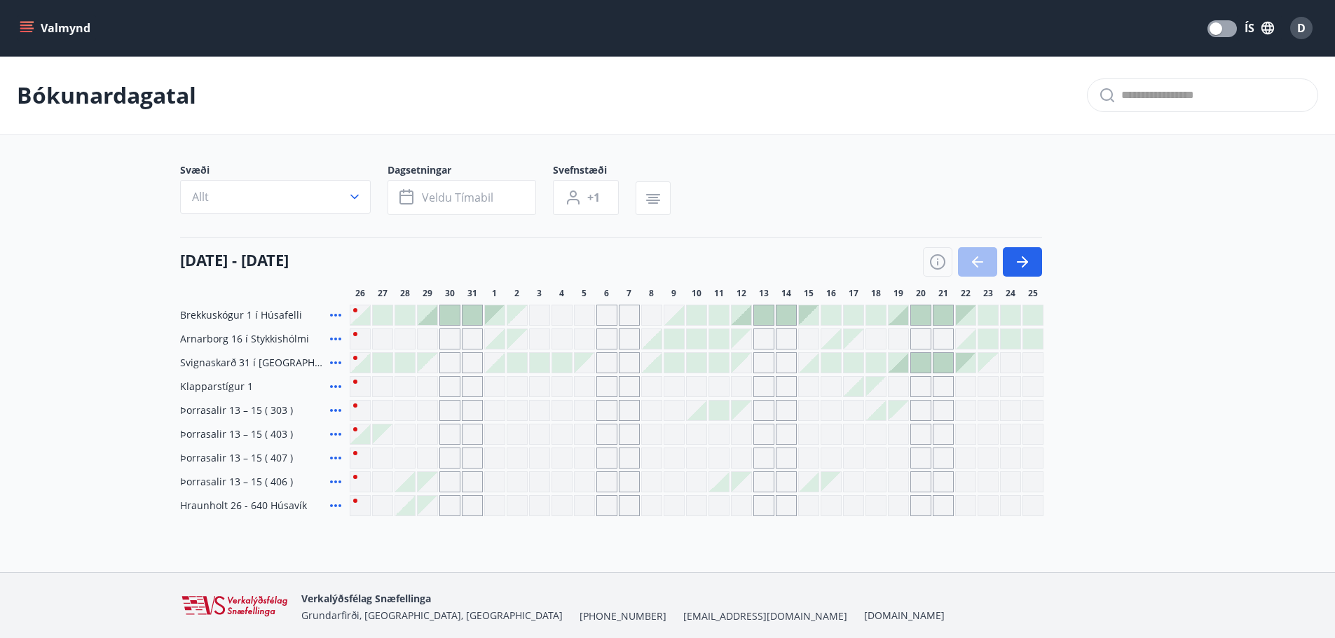
click at [511, 360] on div at bounding box center [517, 363] width 20 height 20
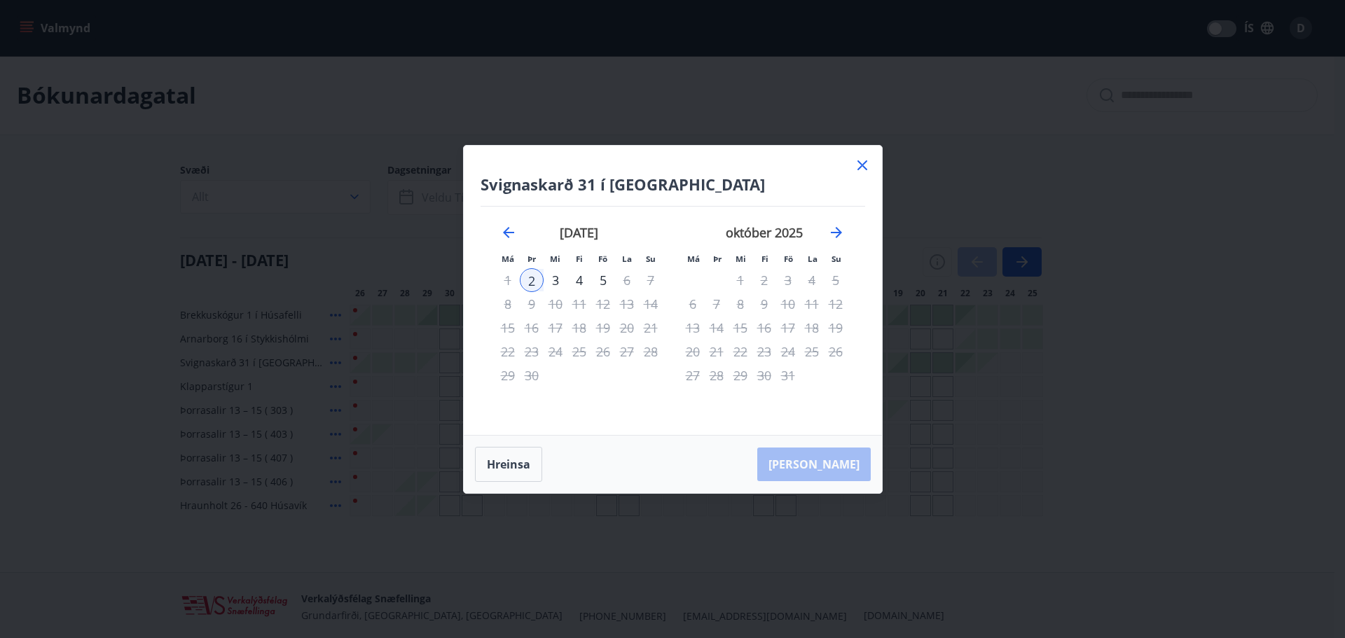
click at [578, 282] on div "4" at bounding box center [579, 280] width 24 height 24
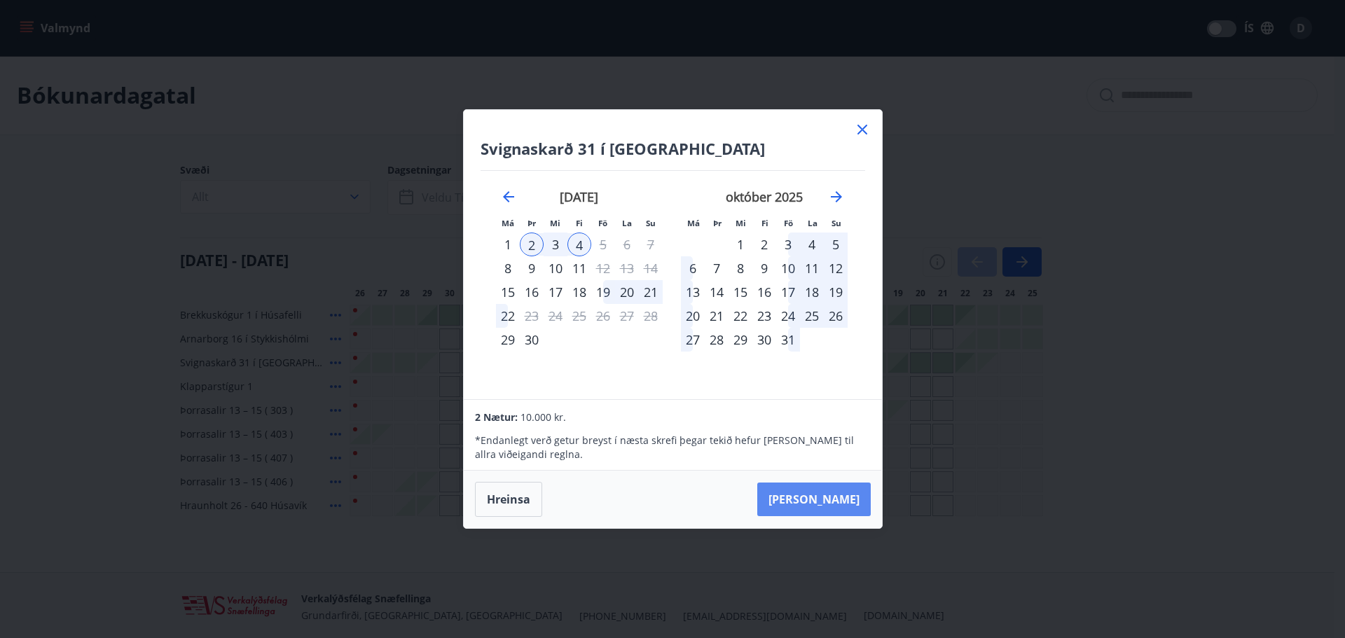
click at [850, 505] on button "Taka Frá" at bounding box center [813, 500] width 113 height 34
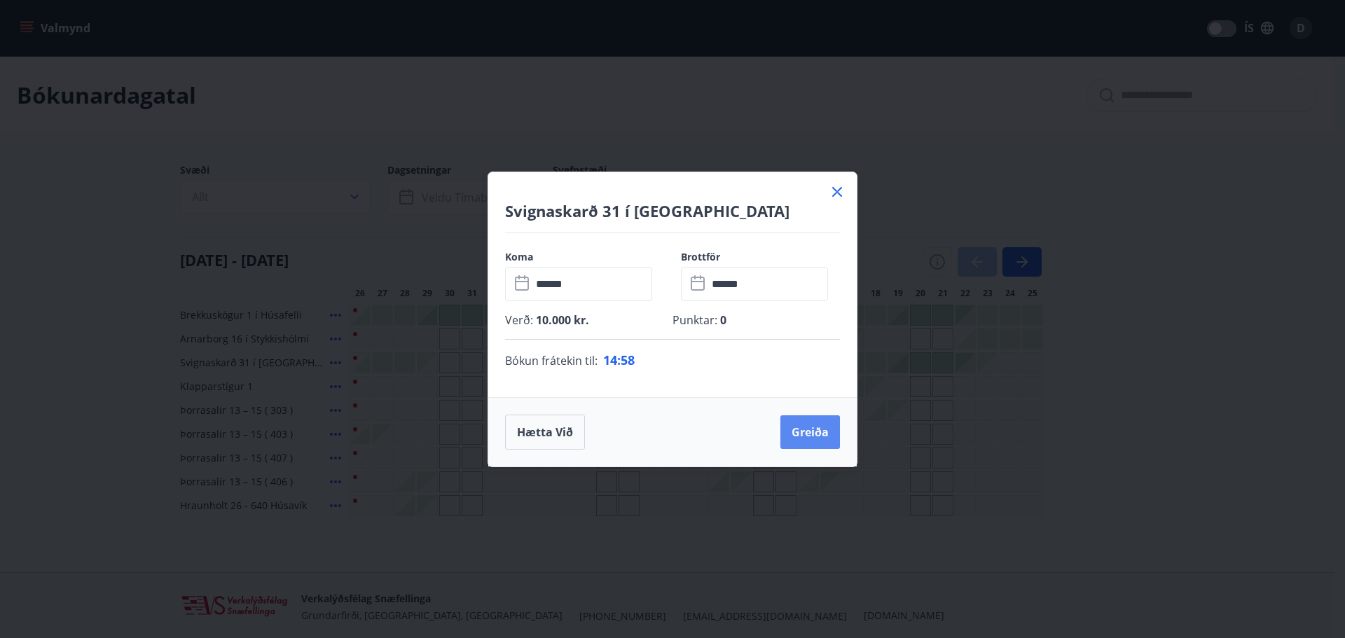
click at [818, 434] on button "Greiða" at bounding box center [810, 432] width 60 height 34
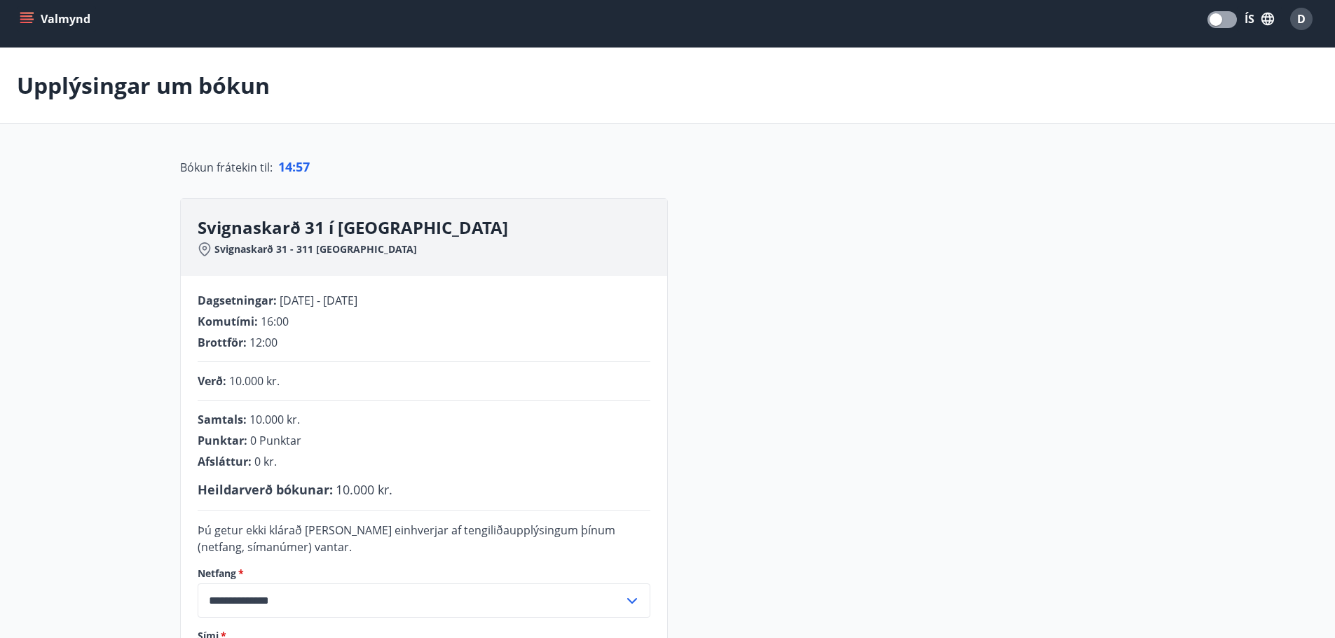
scroll to position [289, 0]
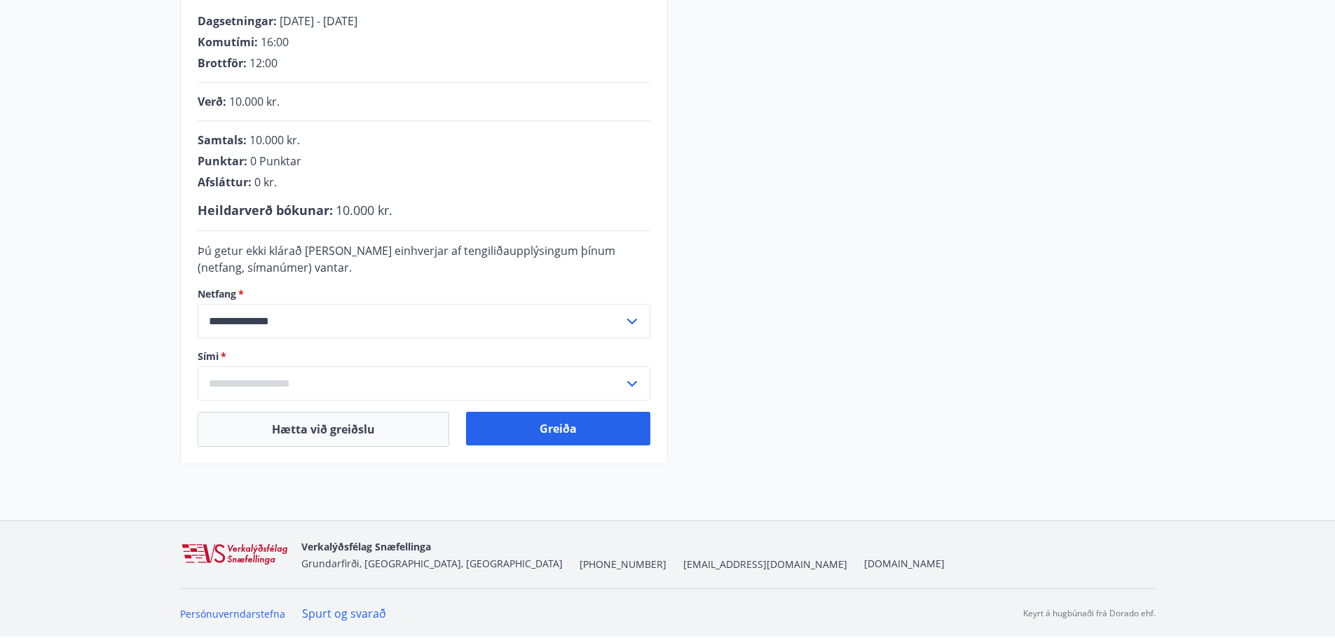
click at [483, 387] on input "text" at bounding box center [411, 383] width 426 height 34
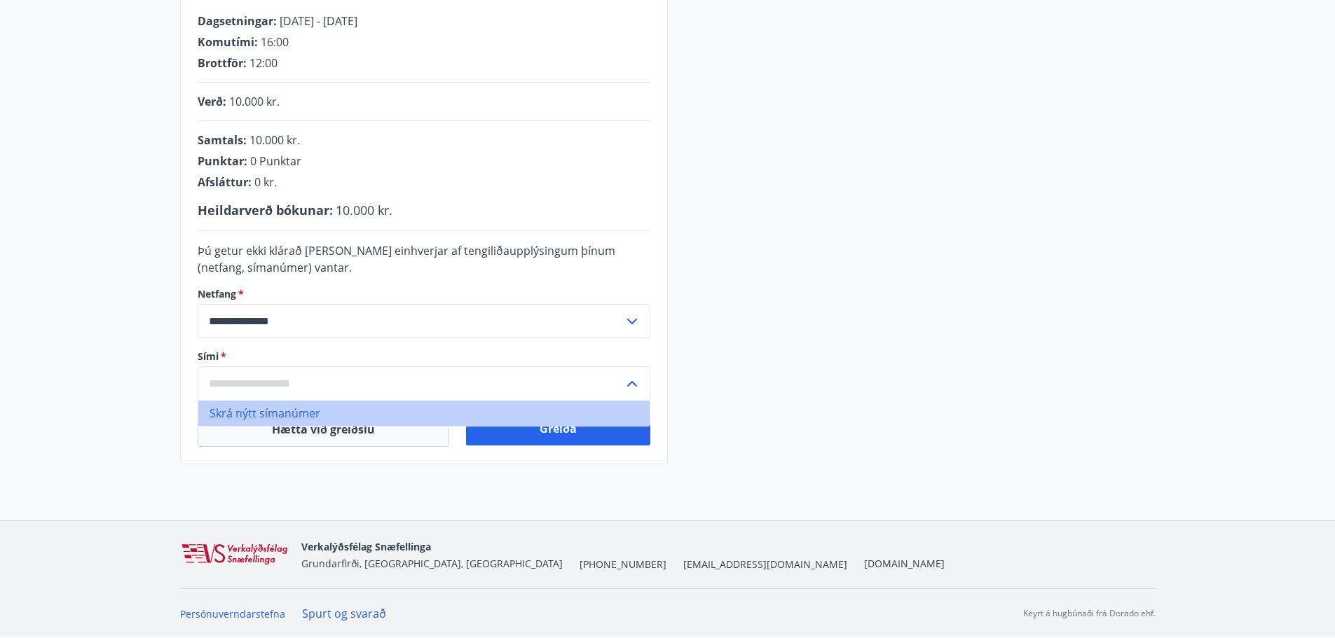
click at [335, 407] on li "Skrá nýtt símanúmer" at bounding box center [423, 413] width 451 height 25
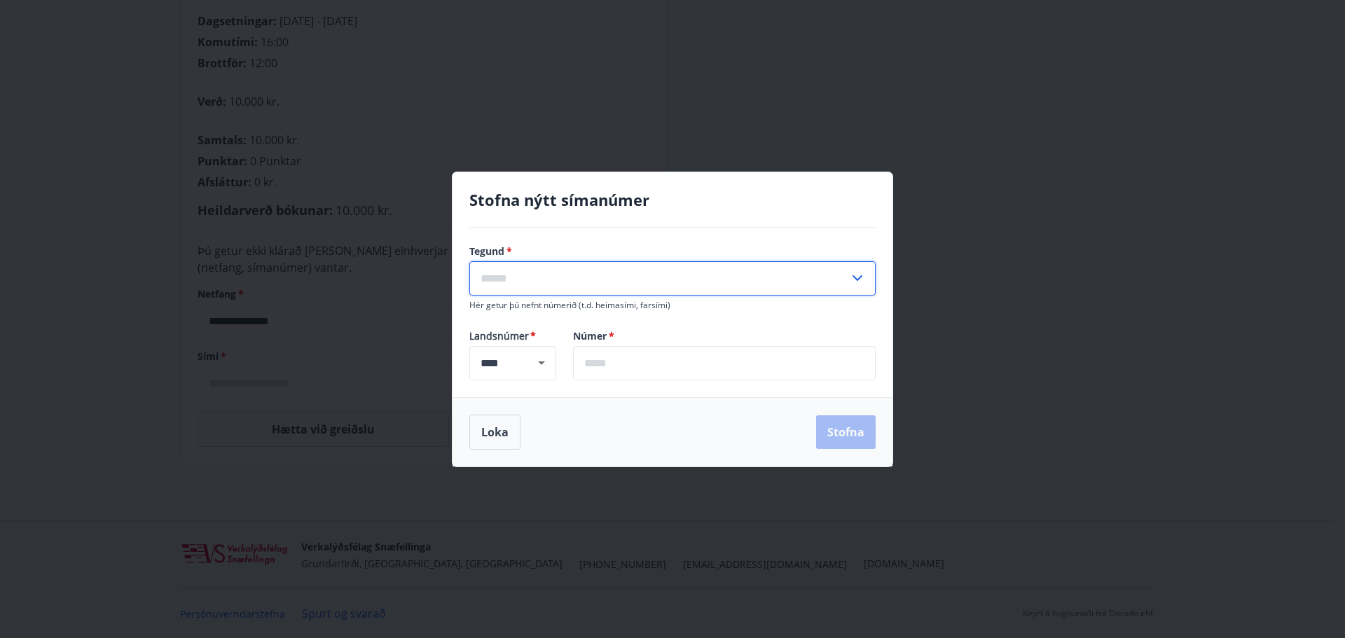
click at [525, 289] on input "text" at bounding box center [659, 278] width 380 height 34
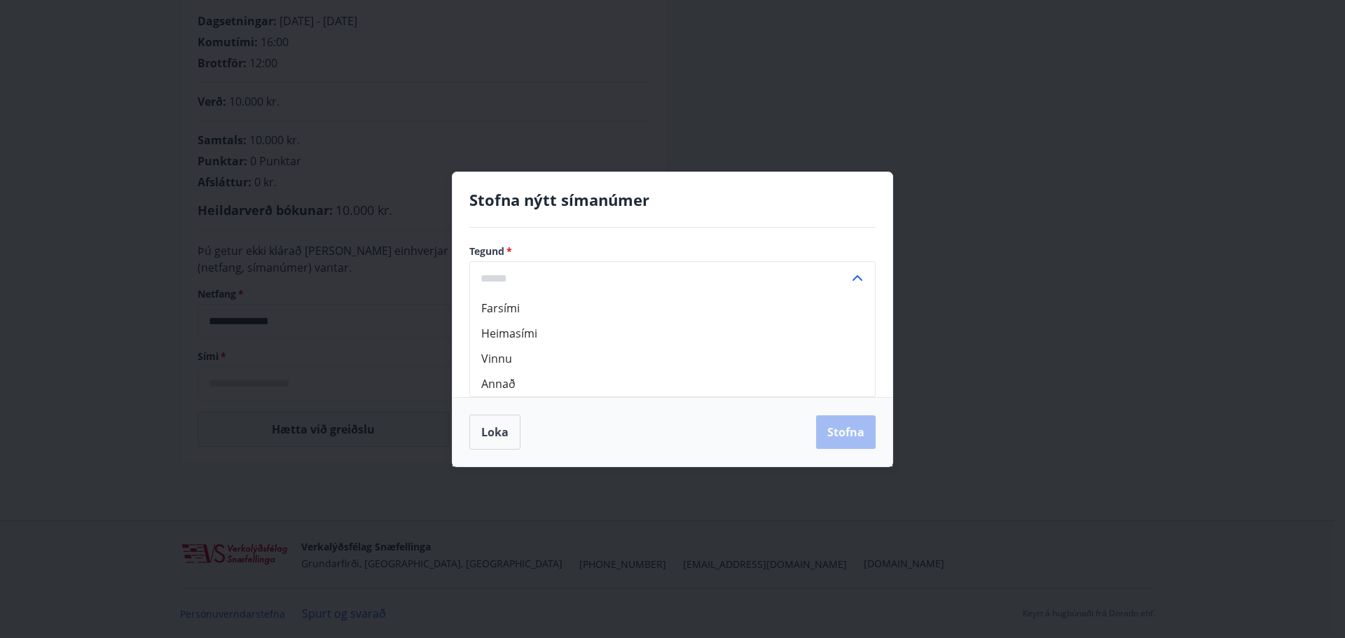
click at [511, 359] on li "Vinnu" at bounding box center [672, 358] width 405 height 25
type input "*****"
click at [624, 371] on input "text" at bounding box center [724, 363] width 303 height 34
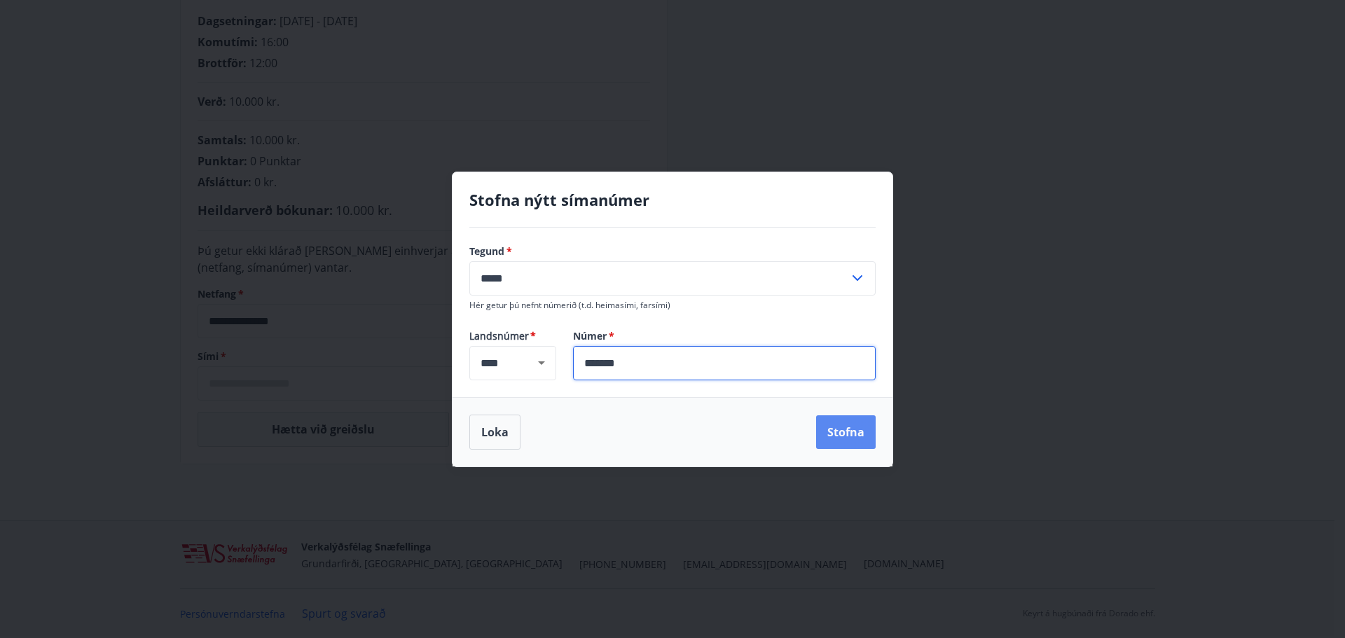
type input "*******"
click at [835, 427] on button "Stofna" at bounding box center [846, 432] width 60 height 34
type input "**********"
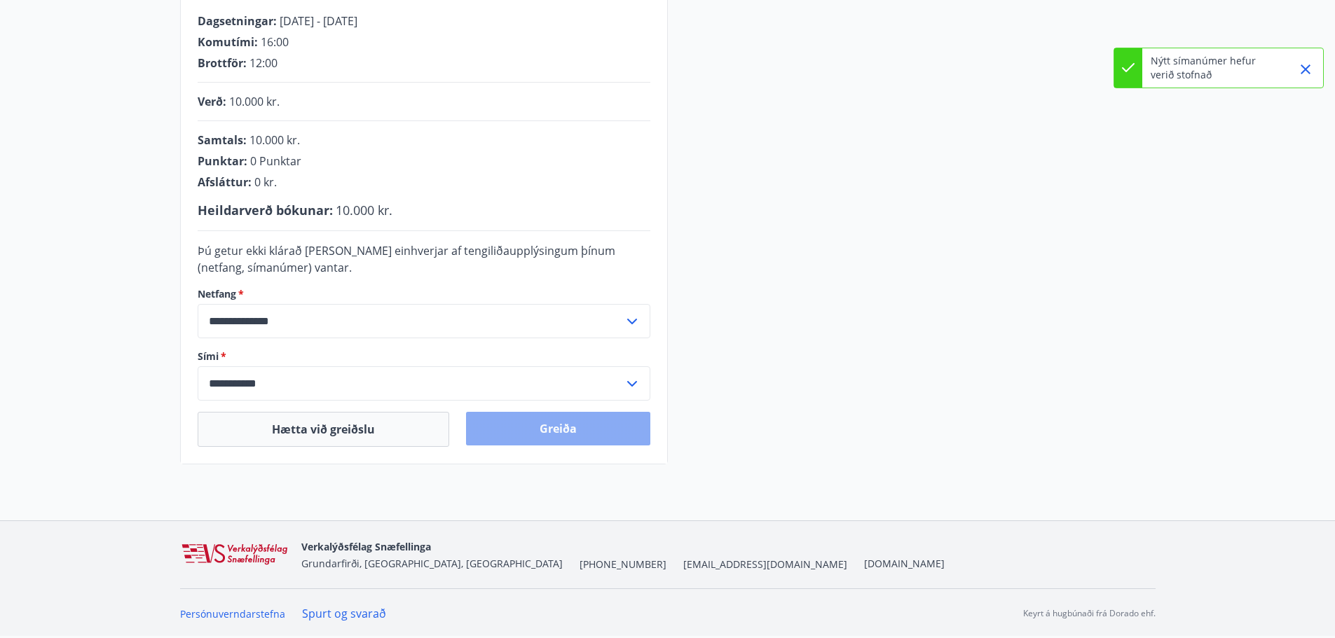
click at [570, 432] on button "Greiða" at bounding box center [558, 429] width 184 height 34
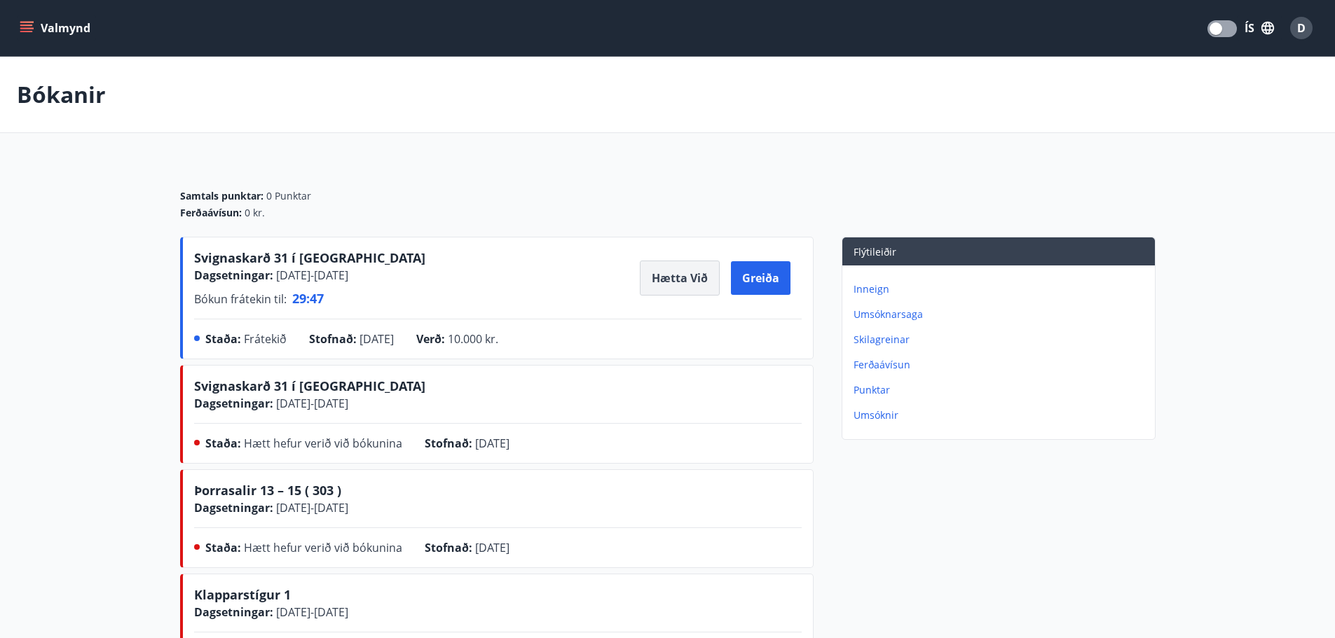
click at [670, 284] on button "Hætta við" at bounding box center [680, 278] width 80 height 35
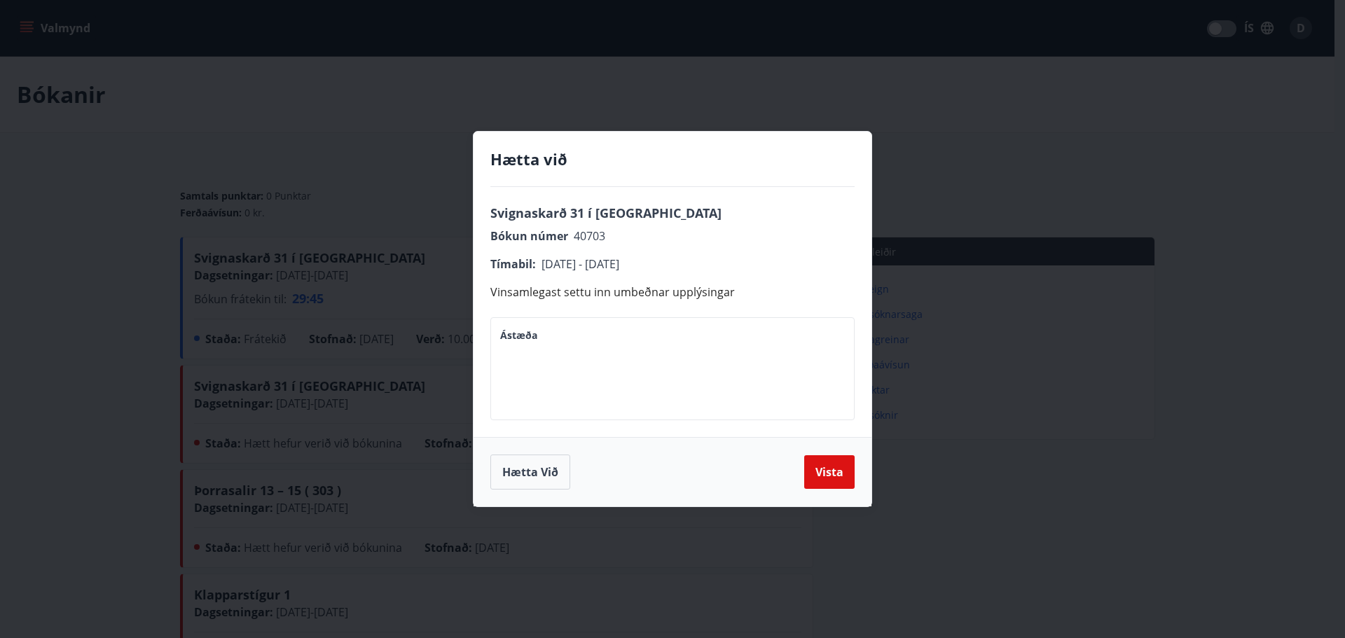
click at [625, 379] on textarea "Ástæða" at bounding box center [672, 369] width 345 height 80
click at [818, 469] on button "Vista" at bounding box center [829, 472] width 50 height 34
